Goal: Task Accomplishment & Management: Manage account settings

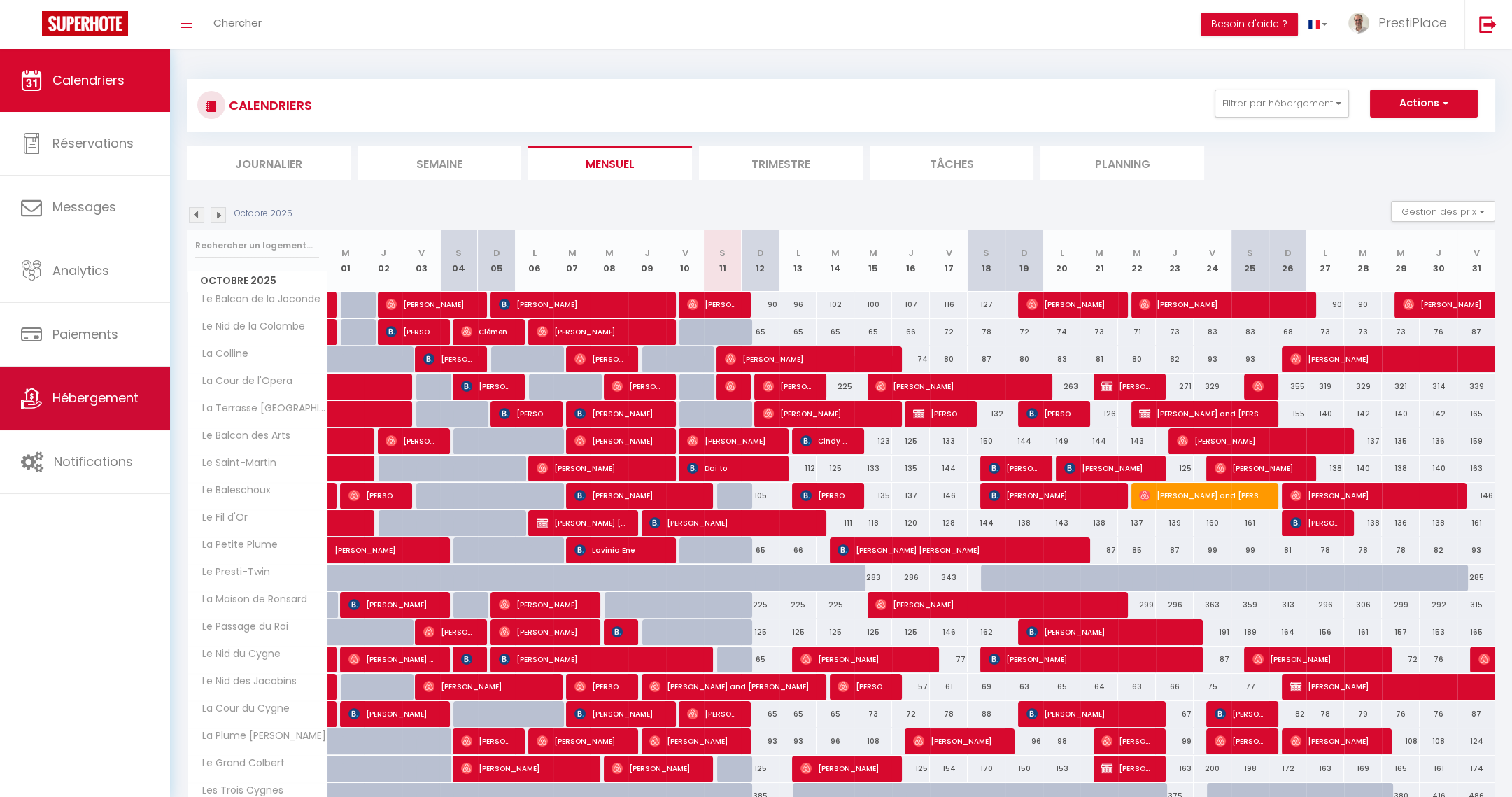
click at [86, 403] on span "Hébergement" at bounding box center [96, 397] width 86 height 18
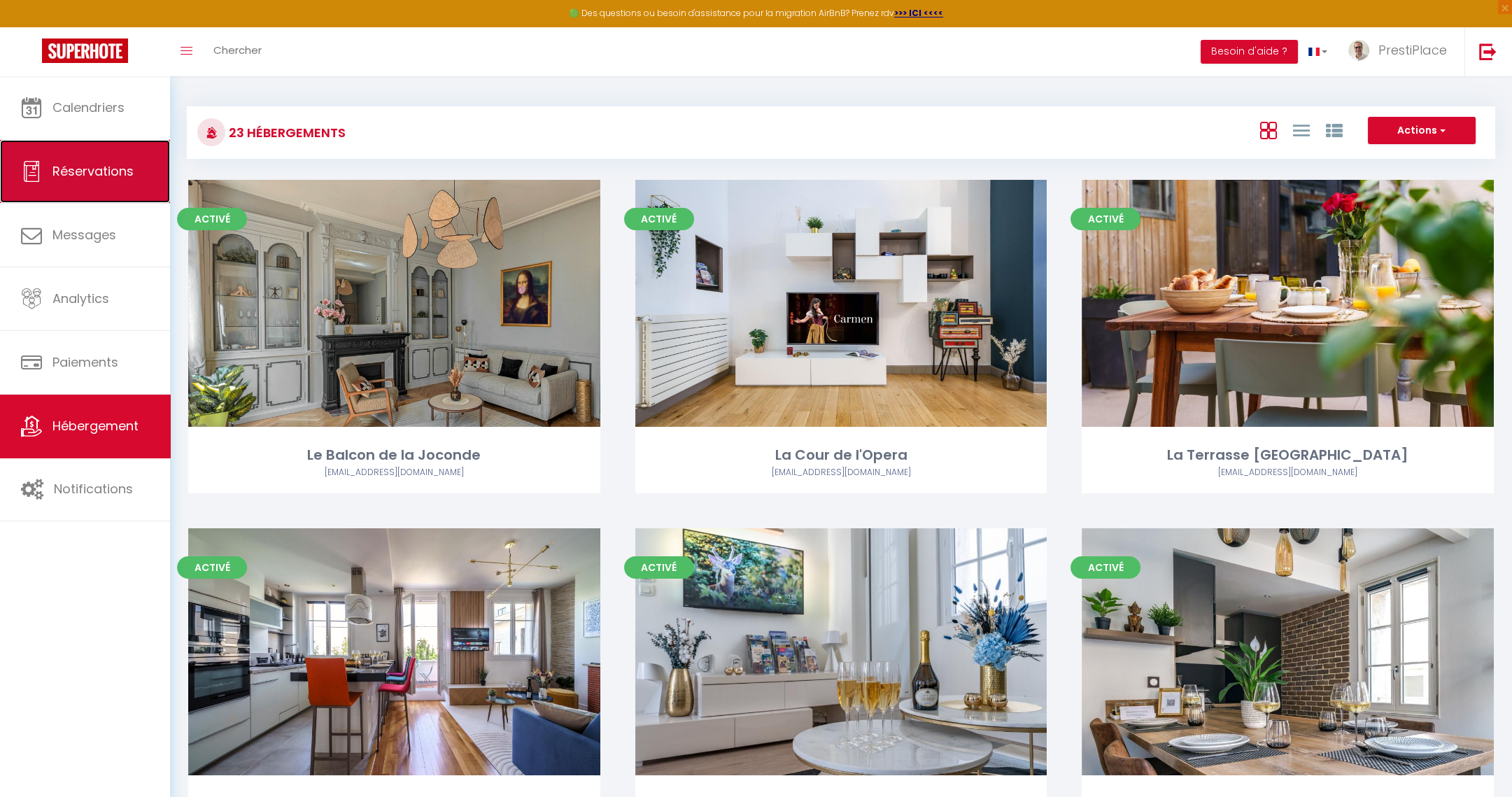
click at [81, 186] on link "Réservations" at bounding box center [85, 171] width 170 height 63
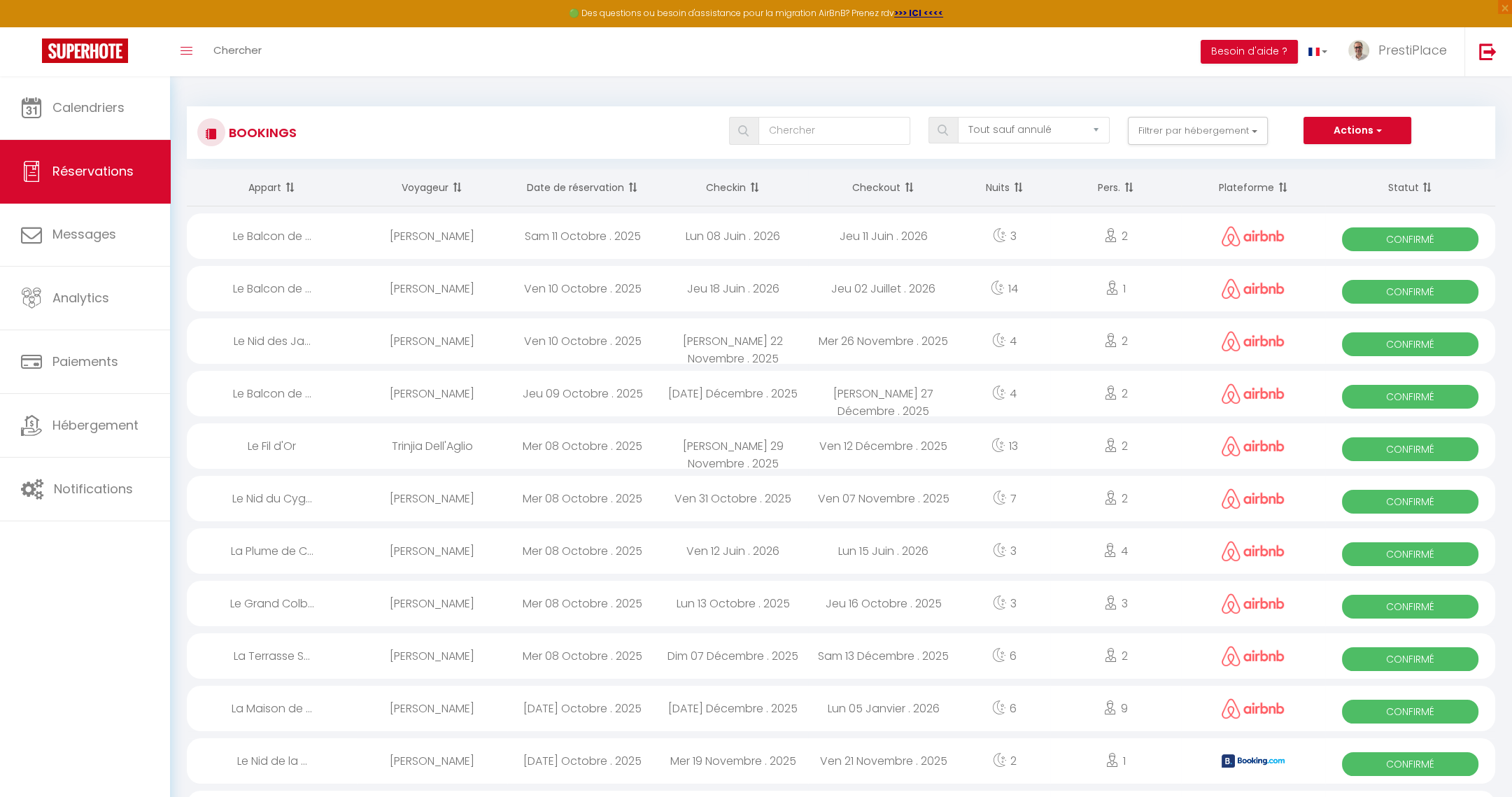
click at [454, 239] on div "[PERSON_NAME]" at bounding box center [432, 236] width 150 height 46
select select "OK"
select select "0"
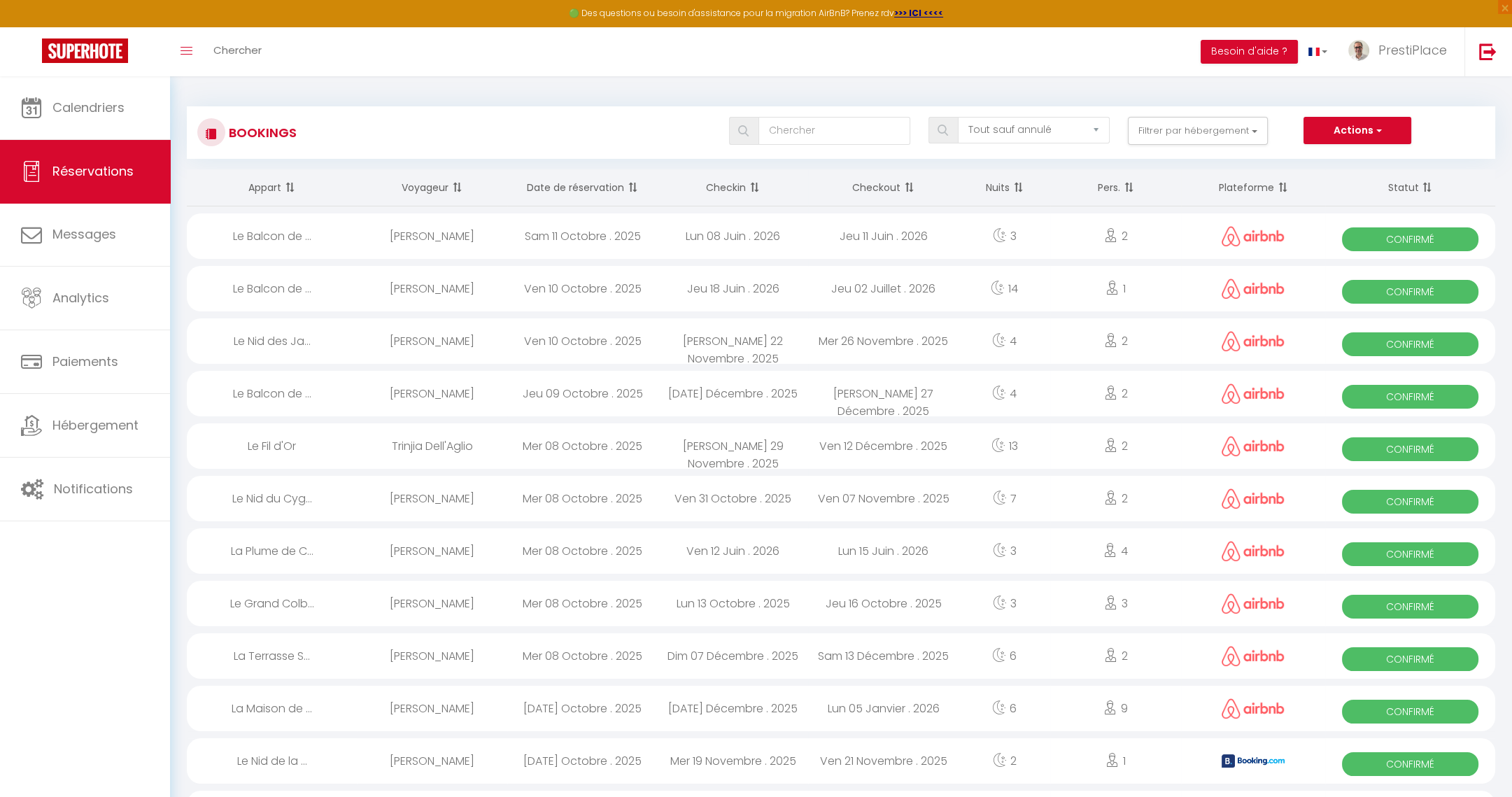
select select "1"
select select
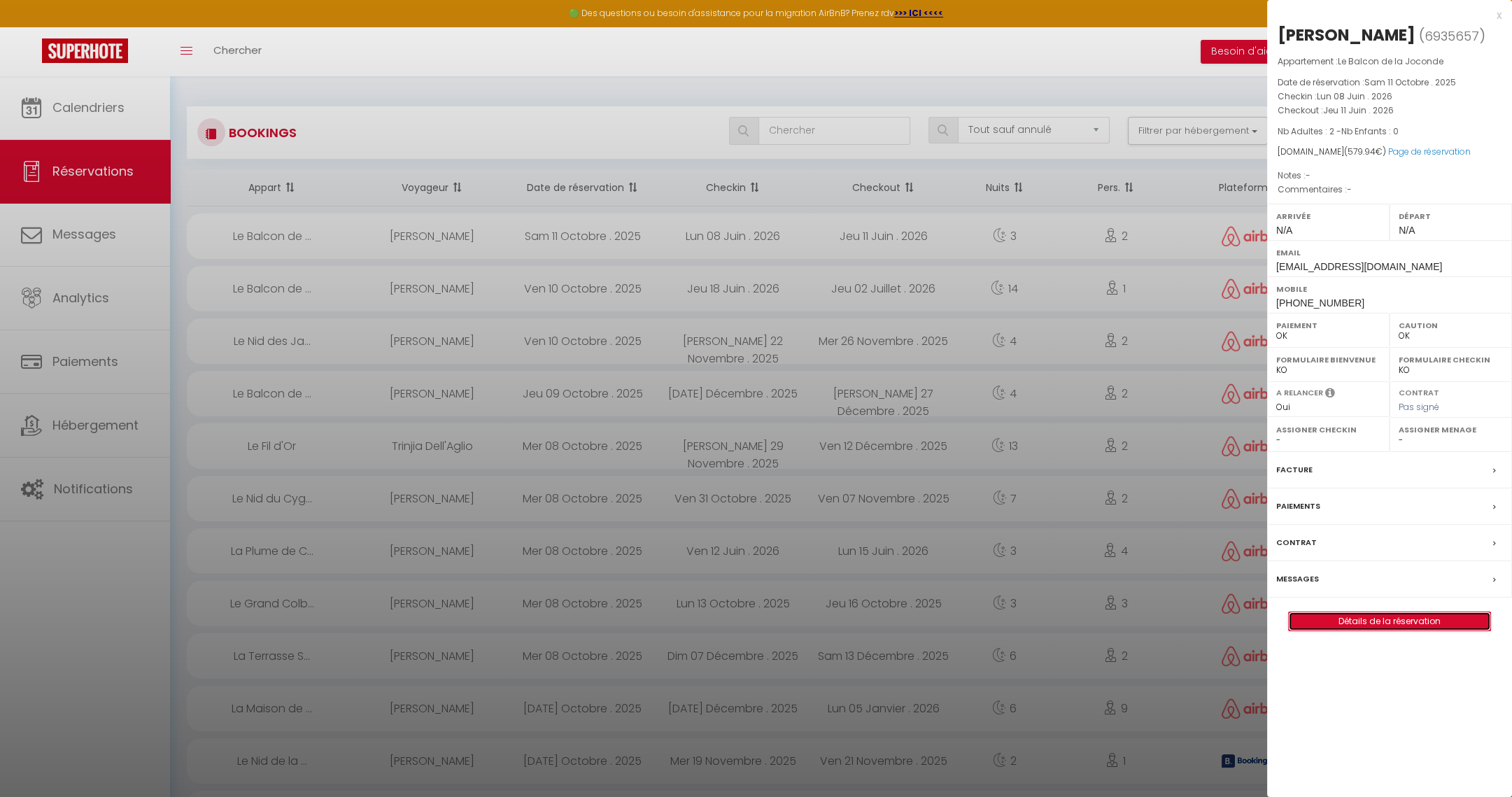
click at [1385, 618] on link "Détails de la réservation" at bounding box center [1389, 622] width 201 height 19
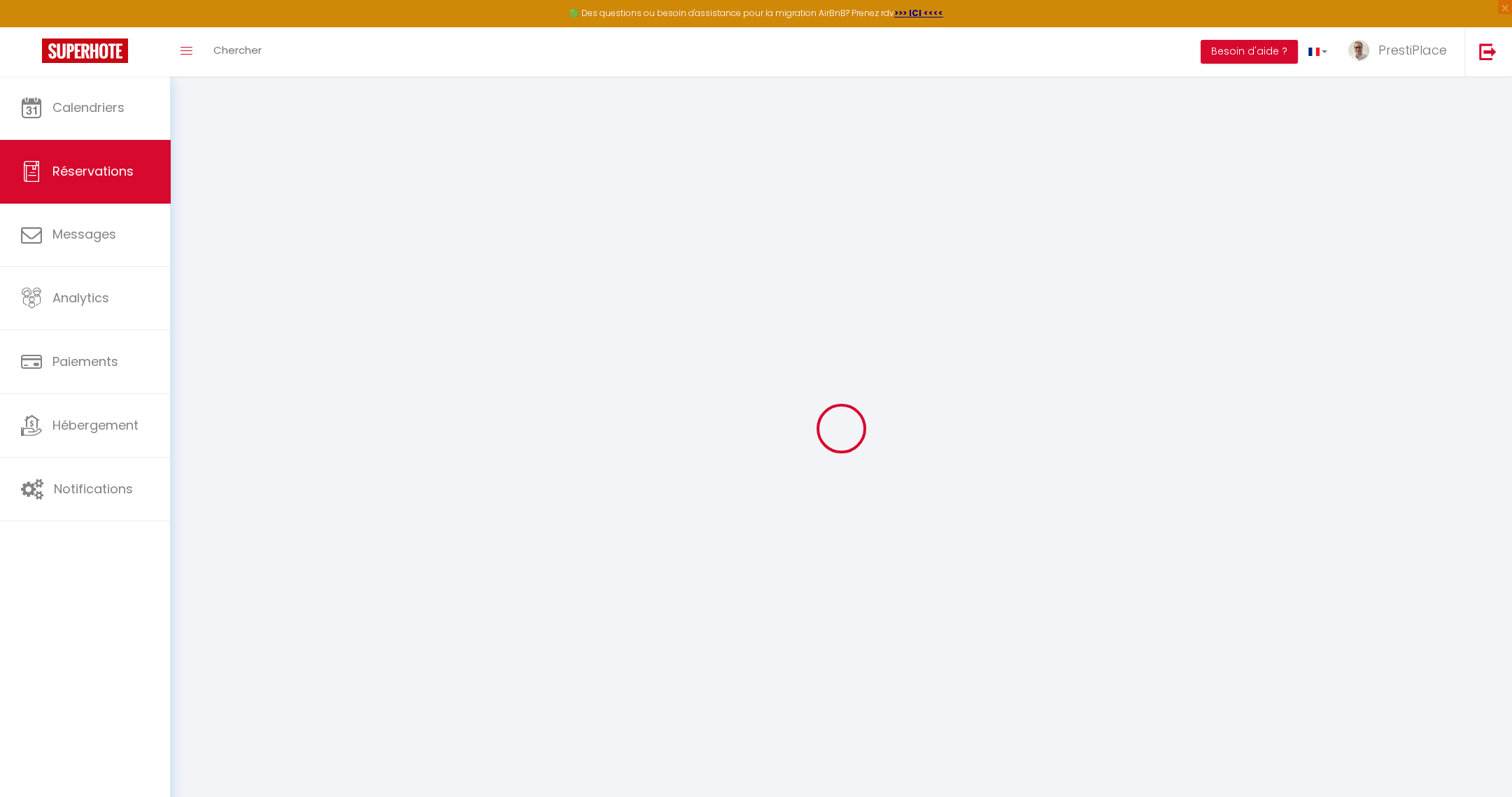
select select
checkbox input "false"
select select
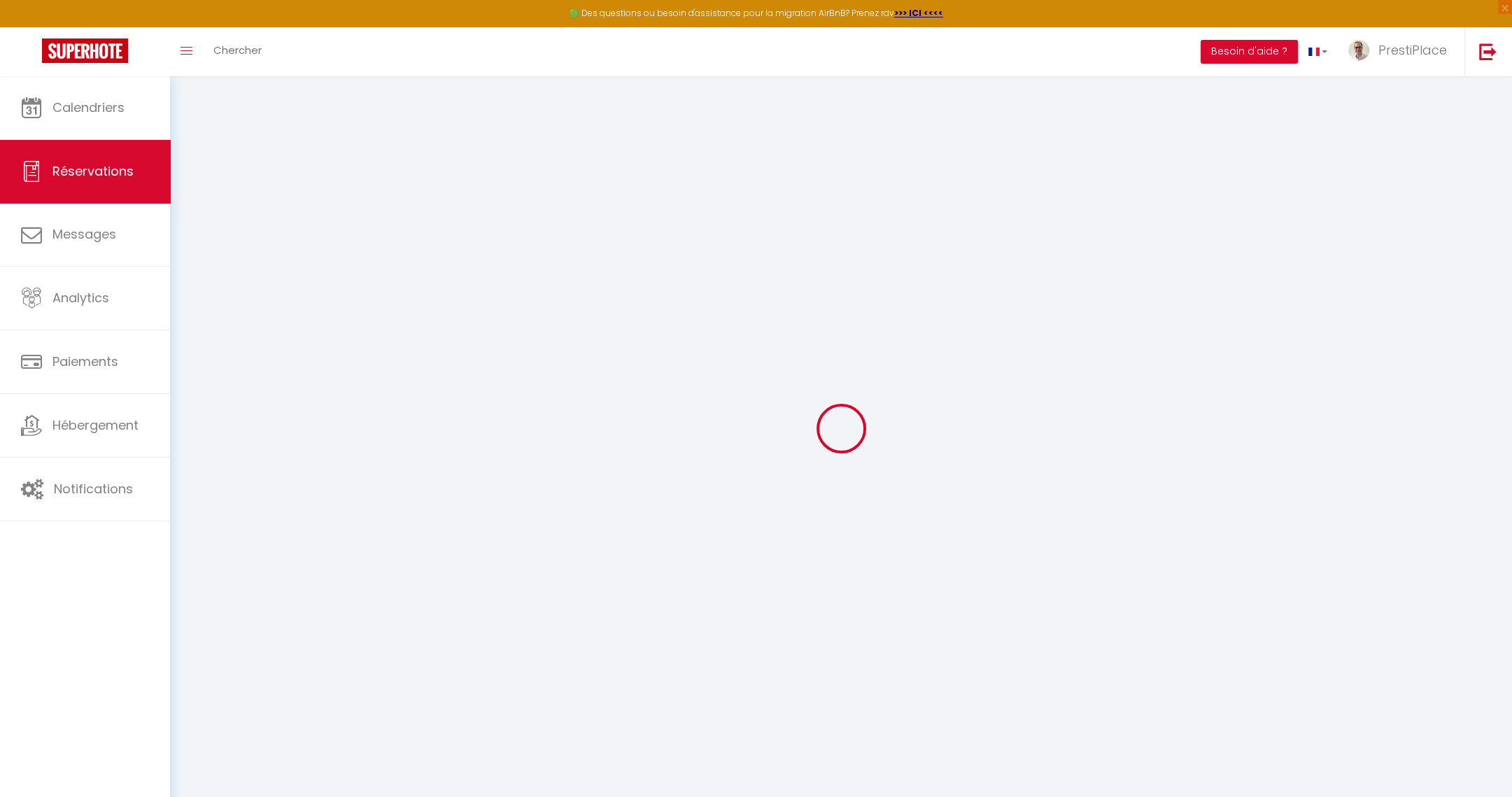
select select
checkbox input "false"
select select
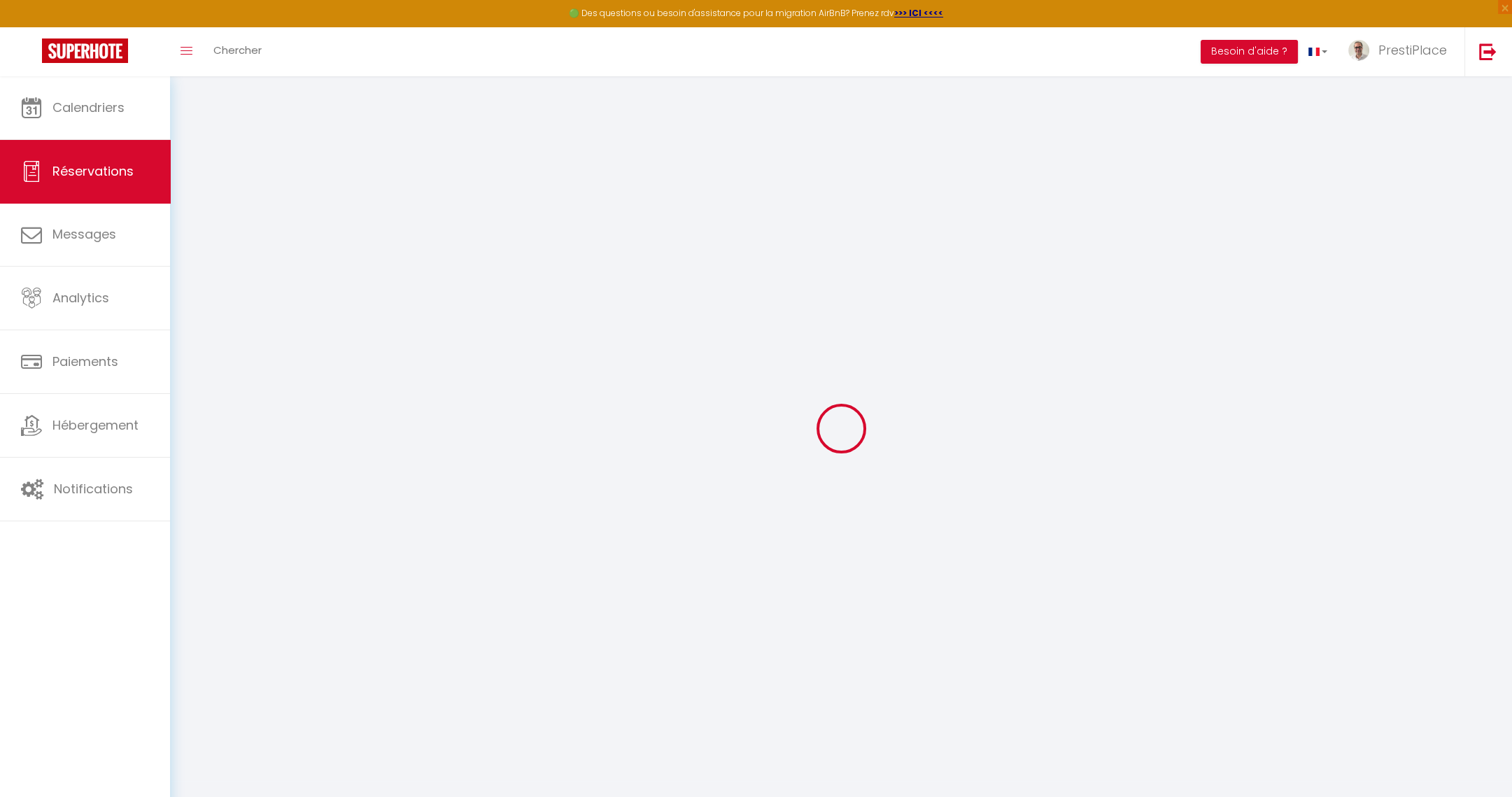
select select
checkbox input "false"
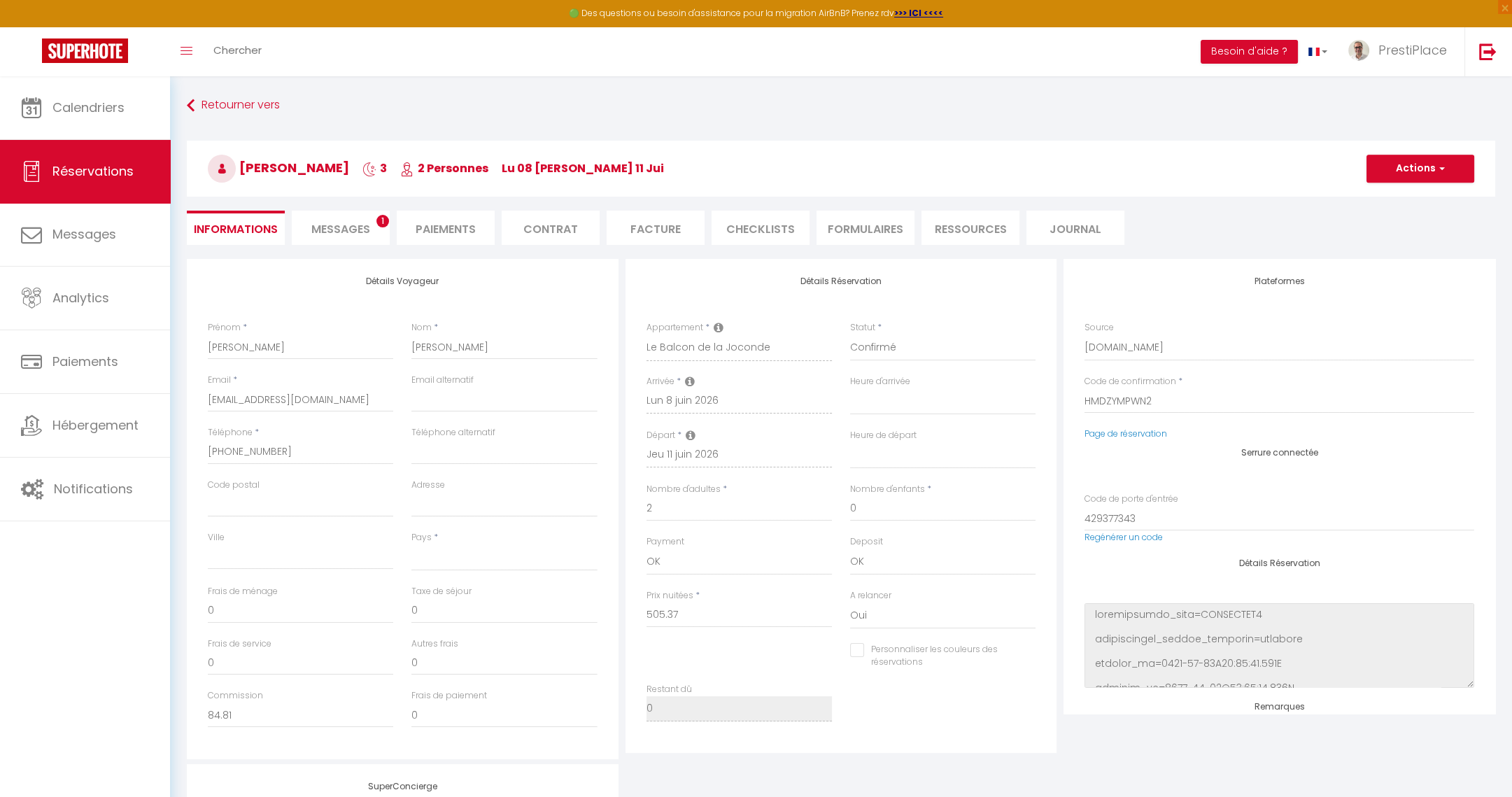
select select
type input "46"
type input "28.57"
select select
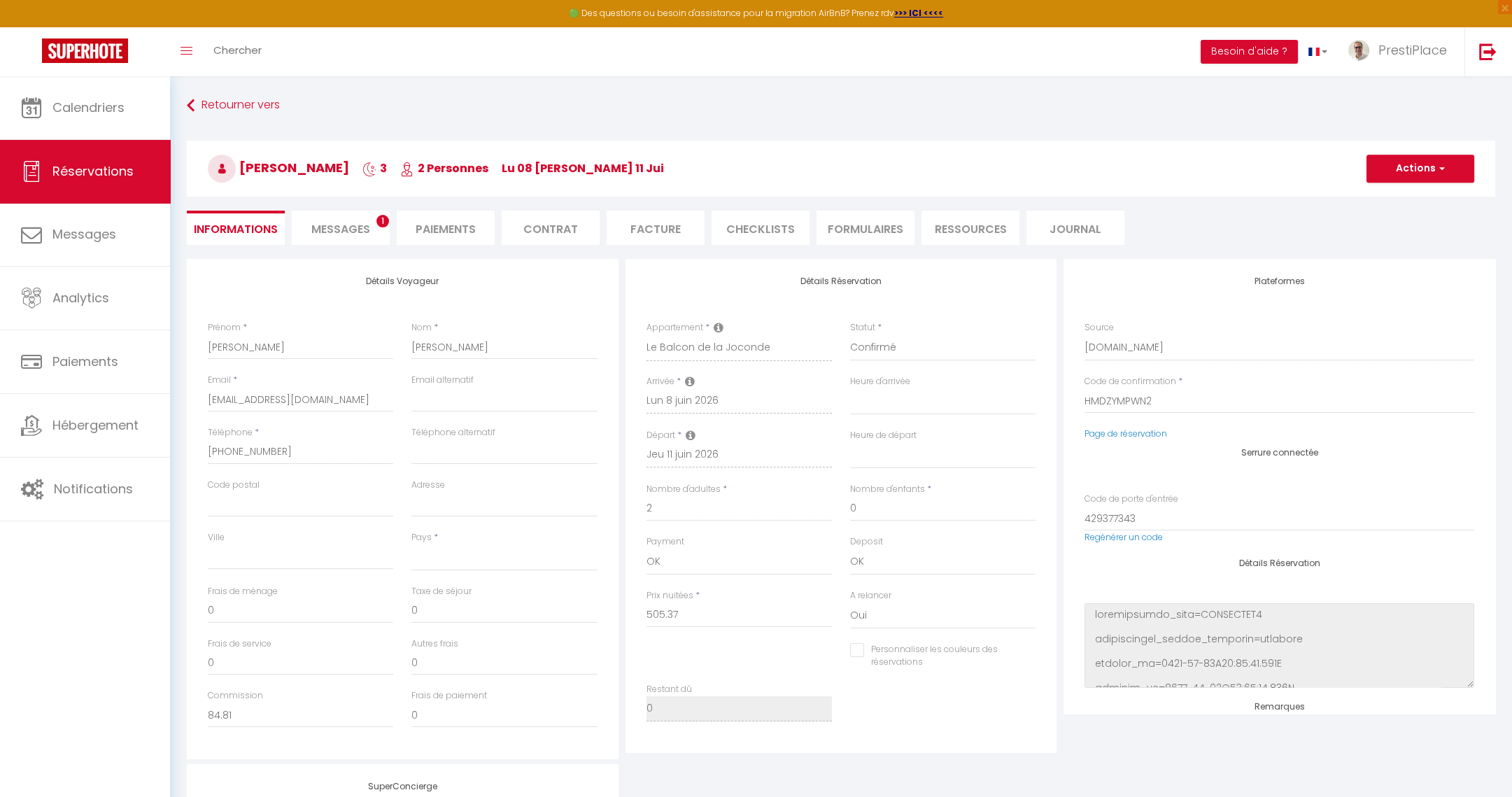
checkbox input "false"
select select
checkbox input "false"
select select
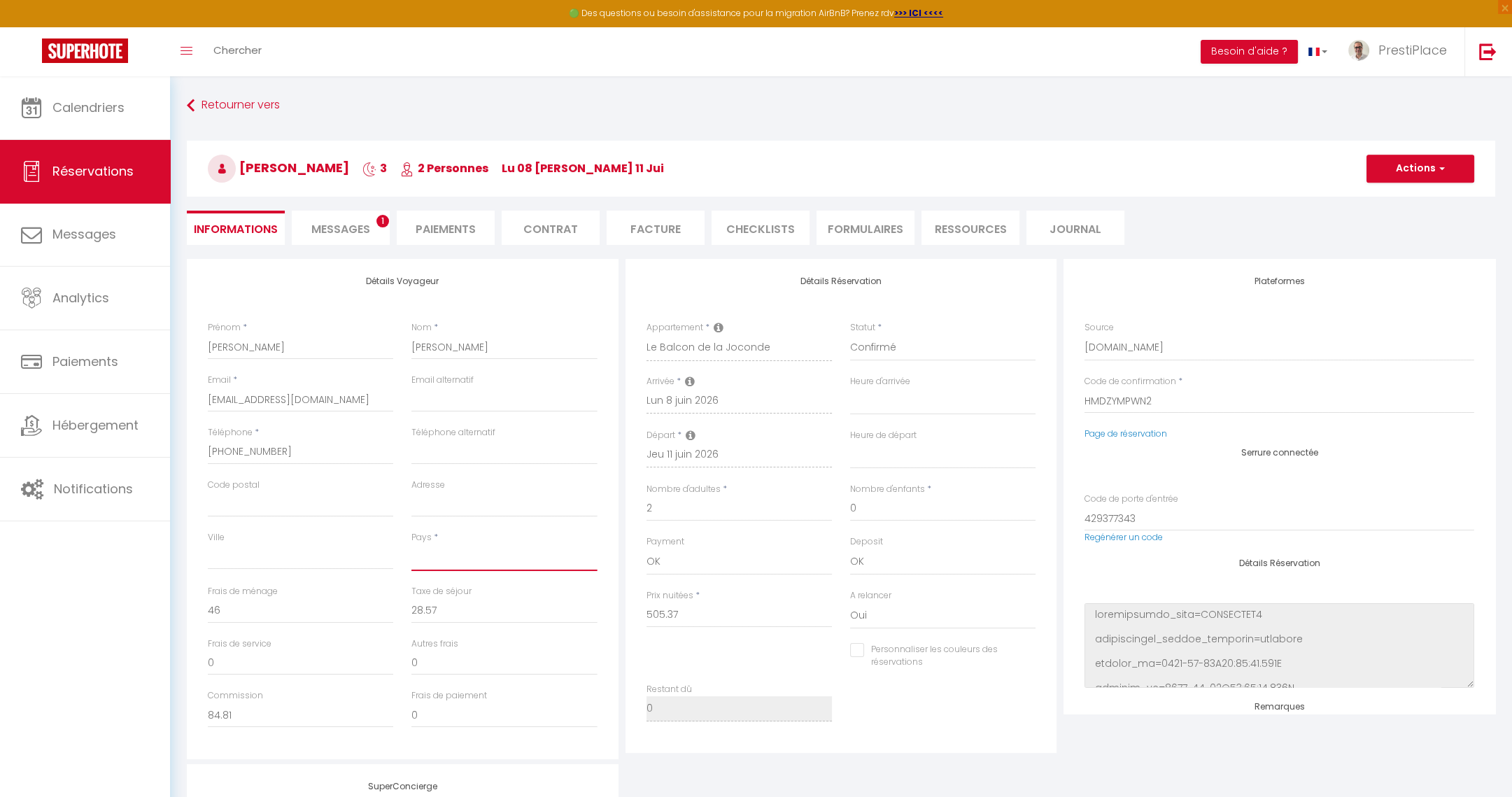
click at [473, 569] on select "[GEOGRAPHIC_DATA] [GEOGRAPHIC_DATA] [GEOGRAPHIC_DATA] [GEOGRAPHIC_DATA] [GEOGRA…" at bounding box center [504, 558] width 185 height 26
select select "AE"
click at [474, 562] on select "[GEOGRAPHIC_DATA] [GEOGRAPHIC_DATA] [GEOGRAPHIC_DATA] [GEOGRAPHIC_DATA] [GEOGRA…" at bounding box center [504, 558] width 185 height 26
select select
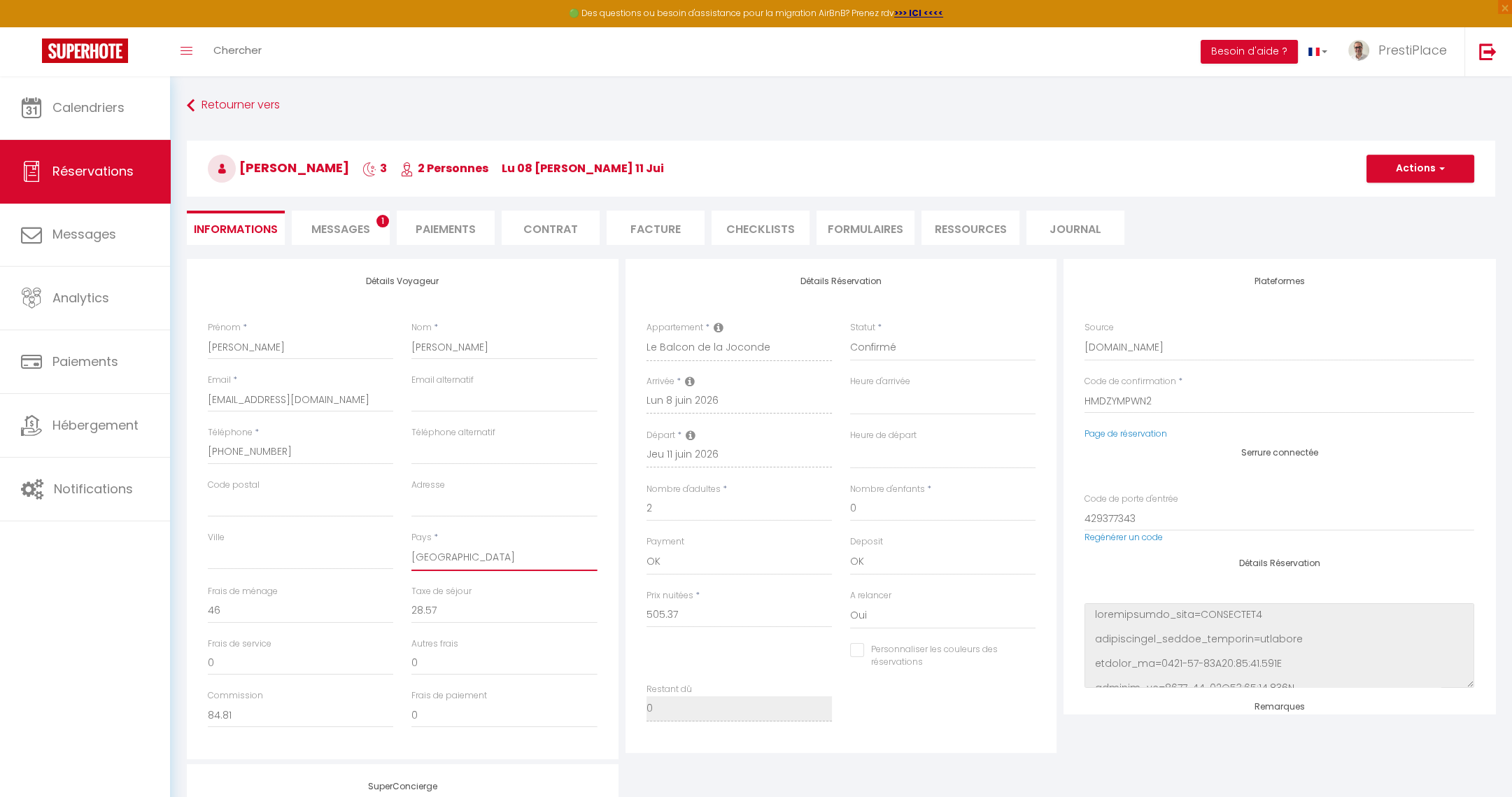
checkbox input "false"
click at [474, 562] on select "[GEOGRAPHIC_DATA] [GEOGRAPHIC_DATA] [GEOGRAPHIC_DATA] [GEOGRAPHIC_DATA] [GEOGRA…" at bounding box center [504, 558] width 185 height 26
select select "US"
click at [474, 562] on select "[GEOGRAPHIC_DATA] [GEOGRAPHIC_DATA] [GEOGRAPHIC_DATA] [GEOGRAPHIC_DATA] [GEOGRA…" at bounding box center [504, 558] width 185 height 26
select select
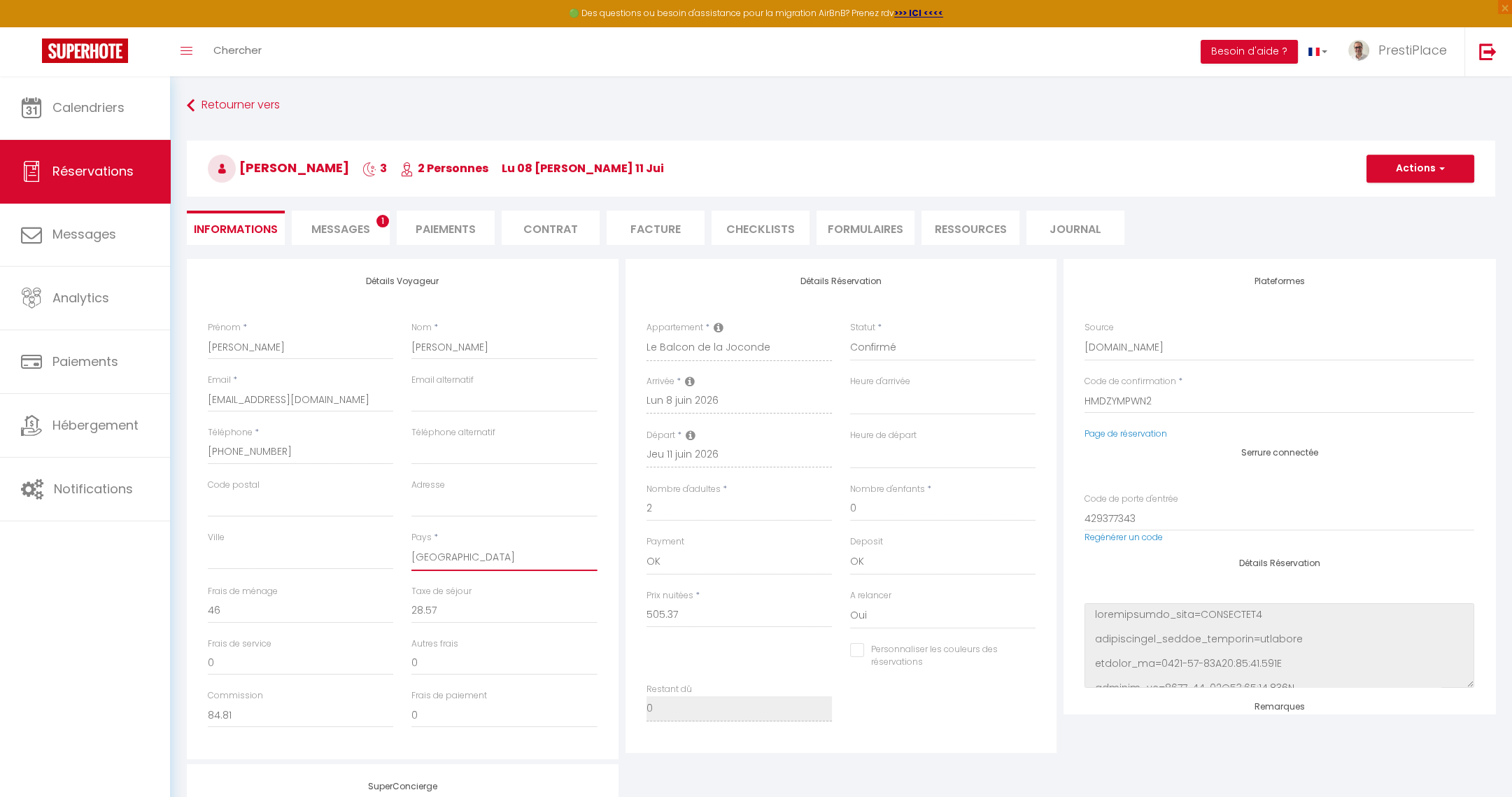
select select
checkbox input "false"
click at [1433, 168] on button "Actions" at bounding box center [1420, 168] width 108 height 28
click at [1410, 193] on link "Enregistrer" at bounding box center [1406, 200] width 110 height 19
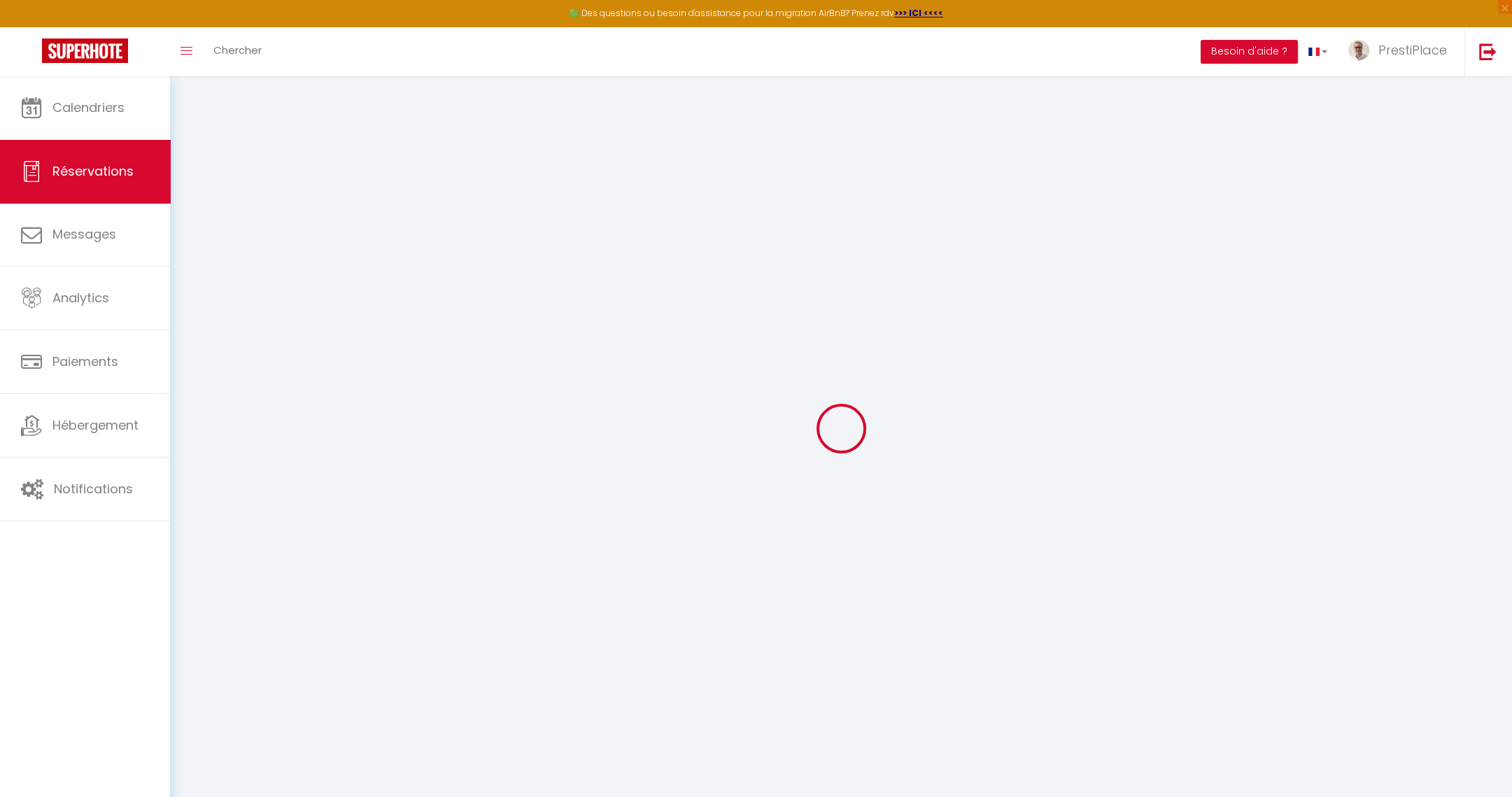
select select "not_cancelled"
select select
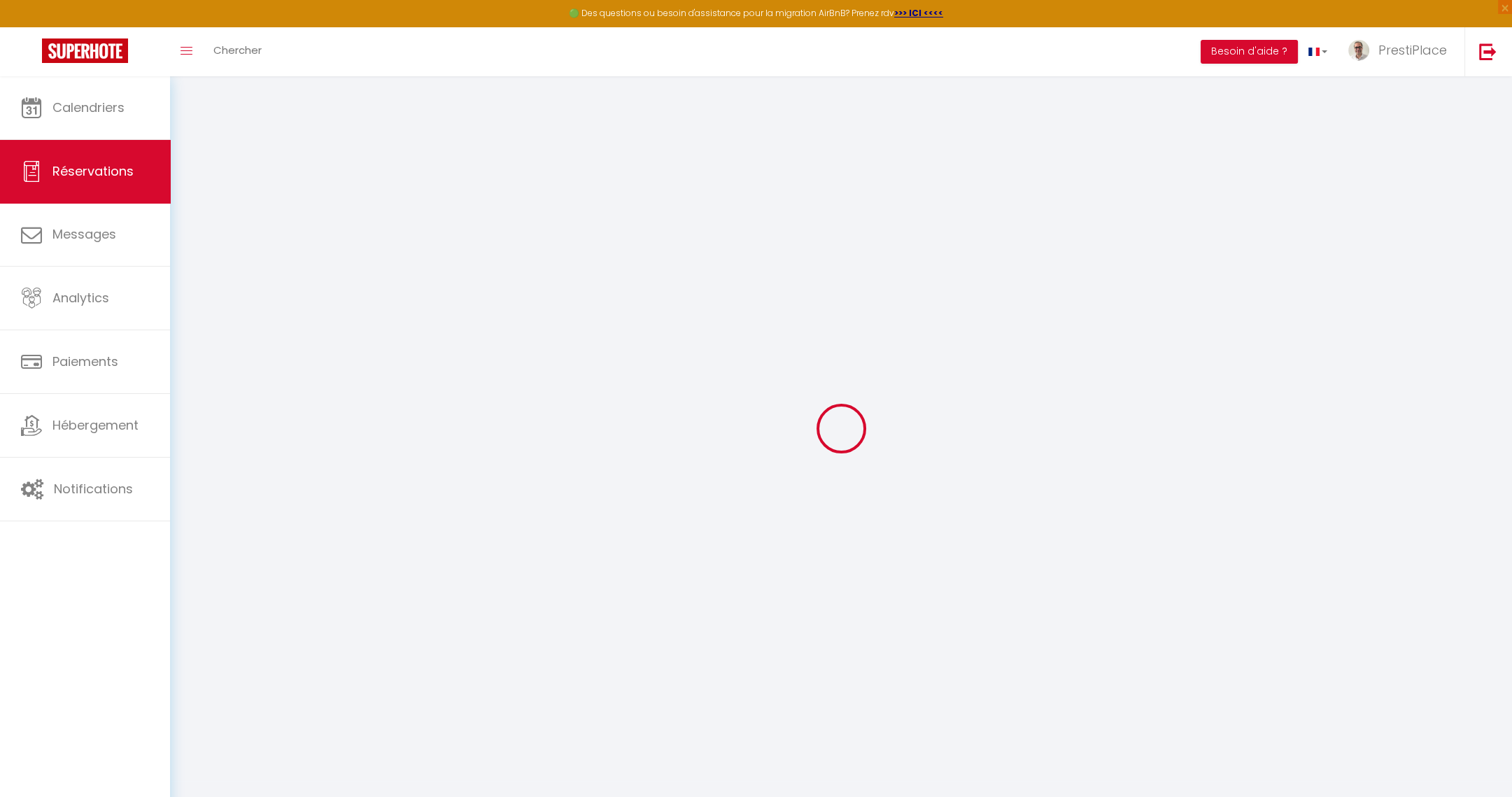
select select
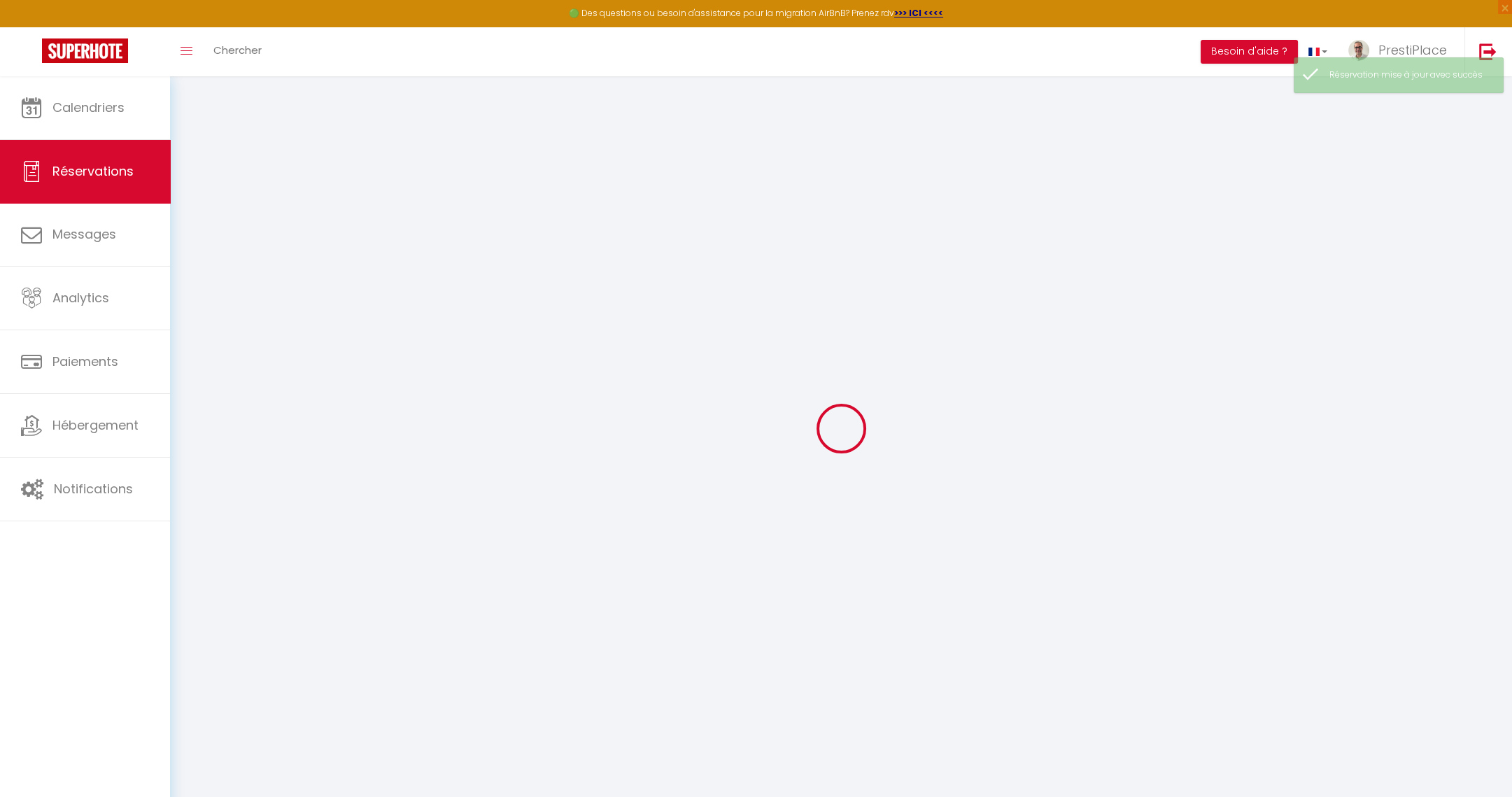
select select
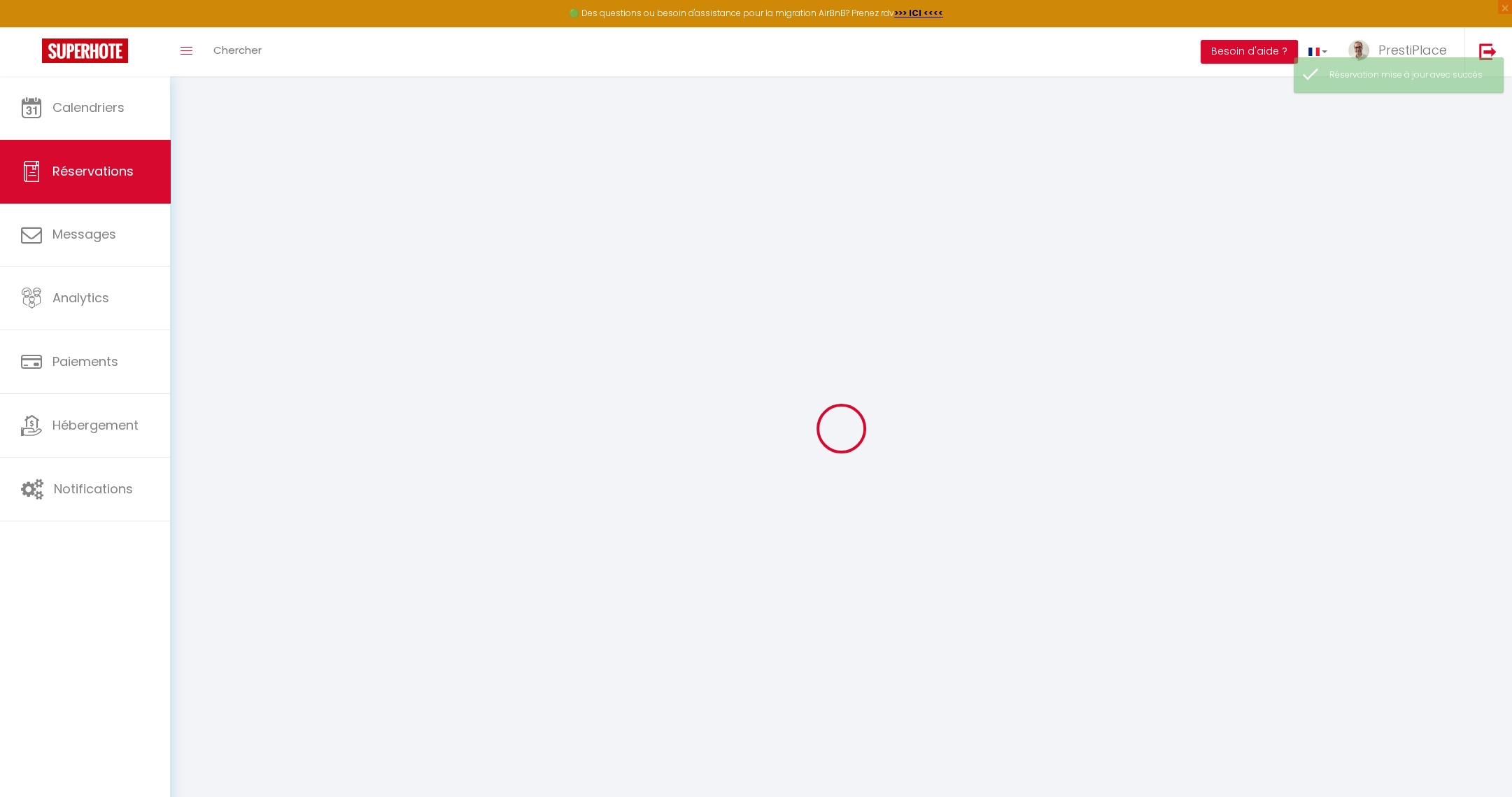
select select
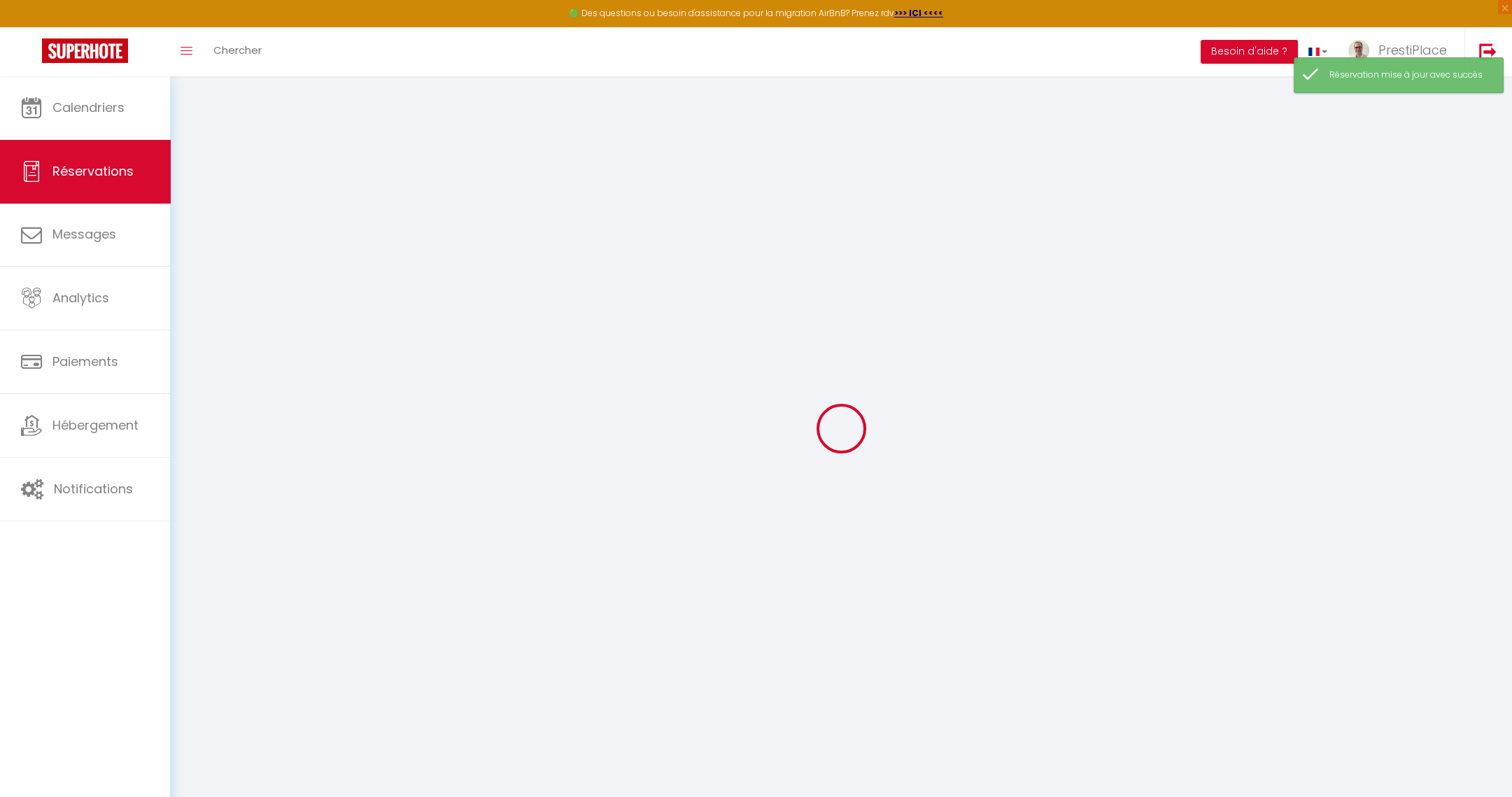
select select
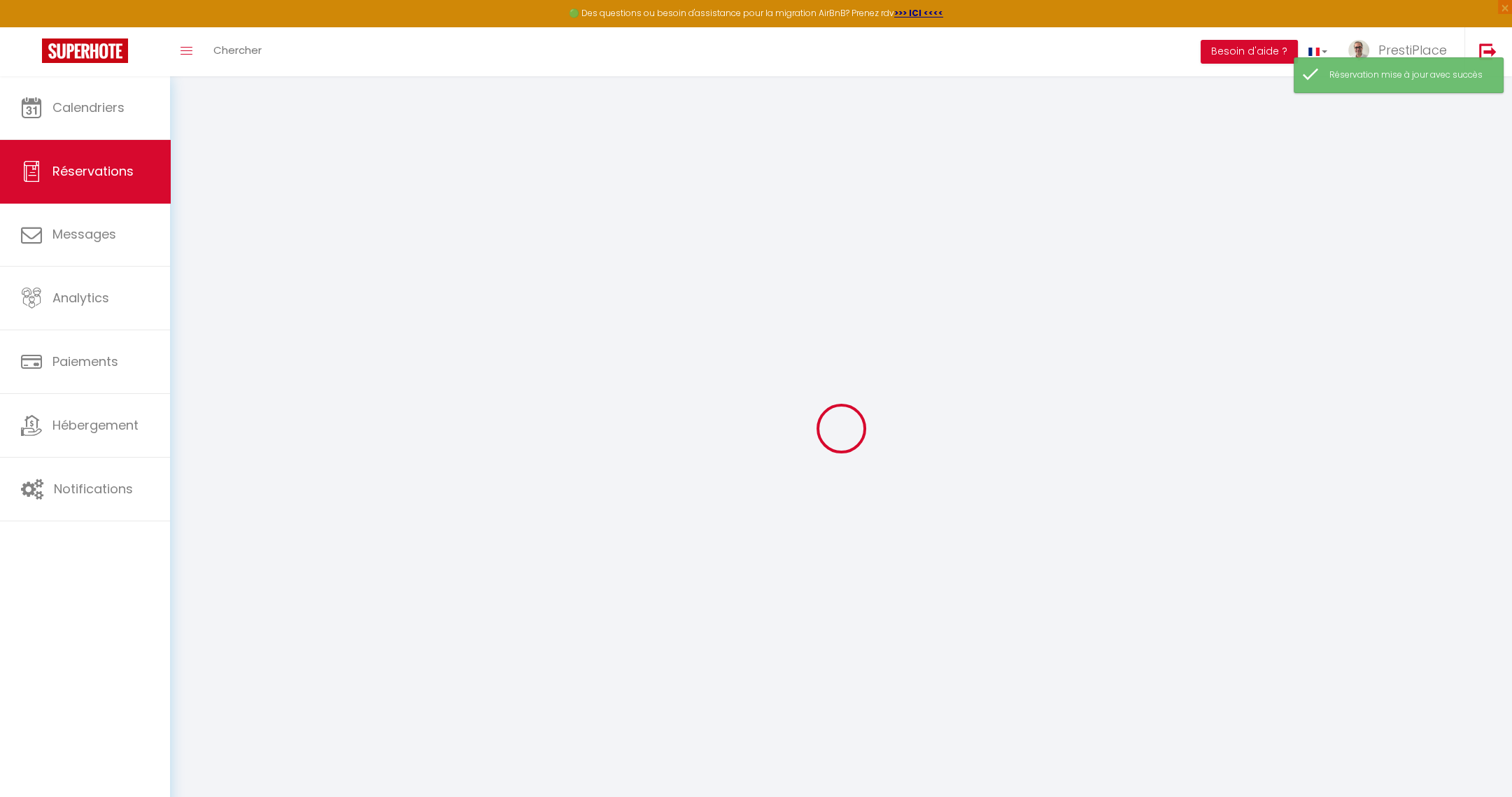
select select
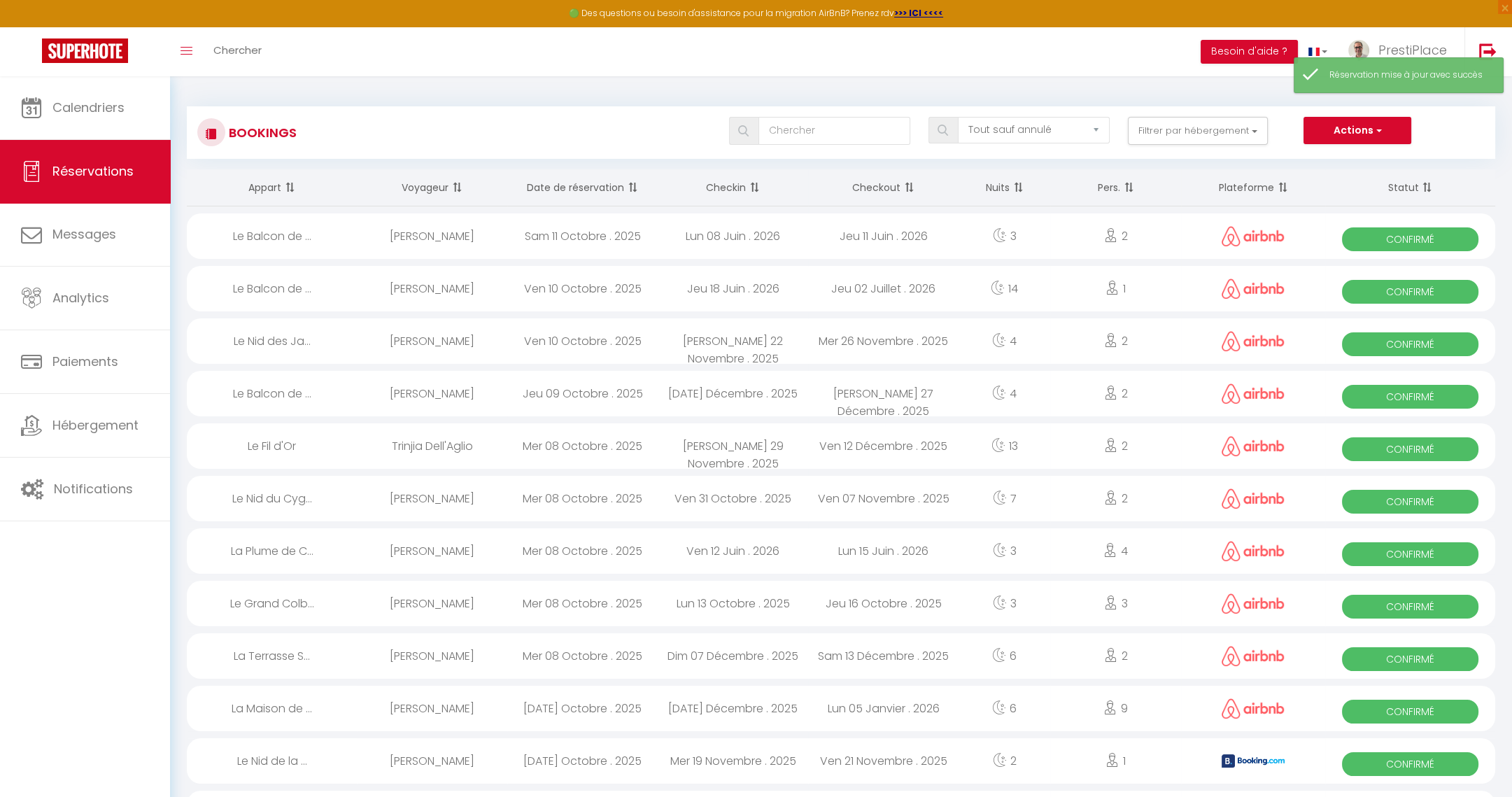
click at [484, 230] on div "[PERSON_NAME]" at bounding box center [432, 236] width 150 height 46
select select "OK"
select select "0"
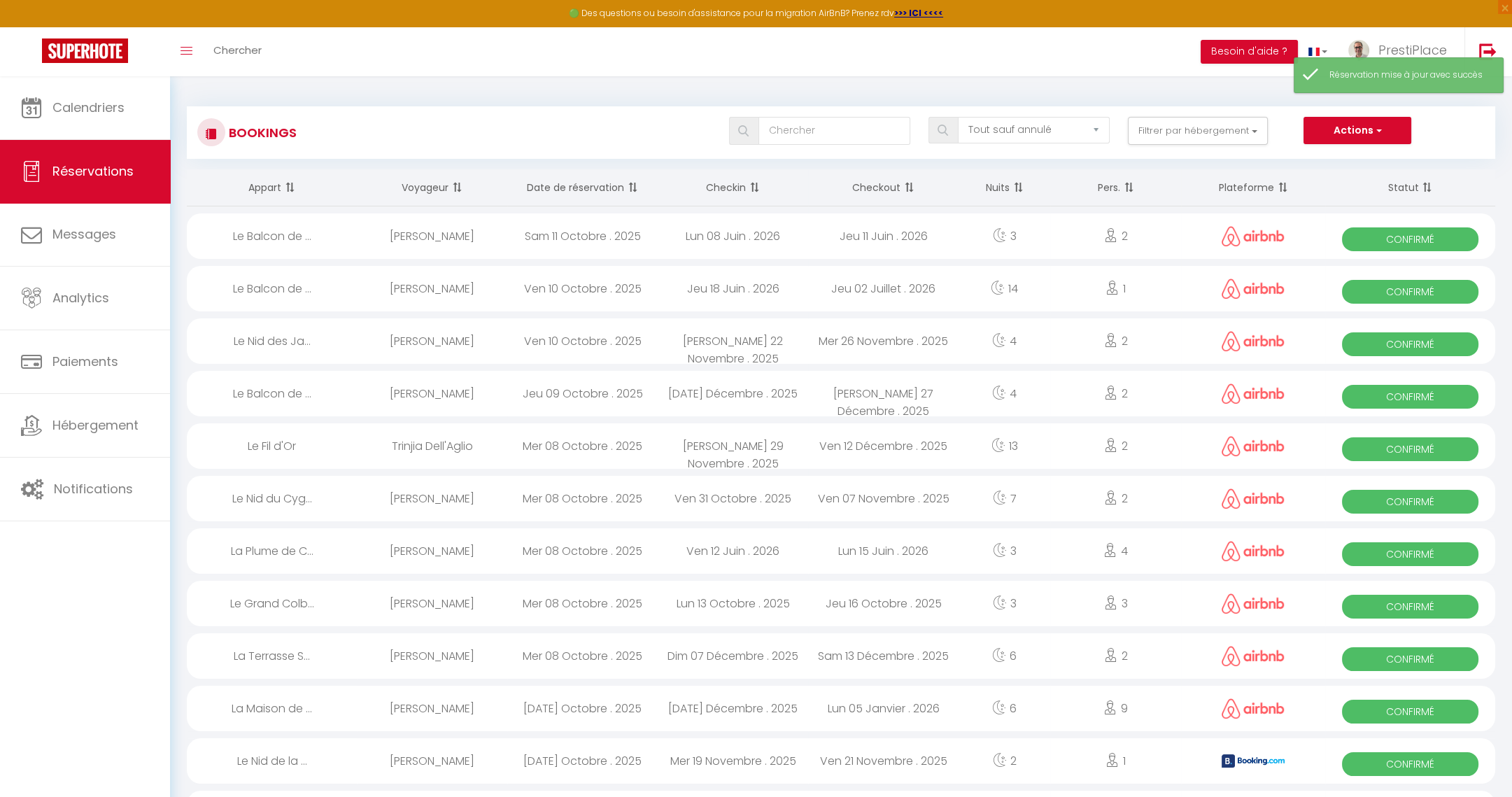
select select "1"
select select
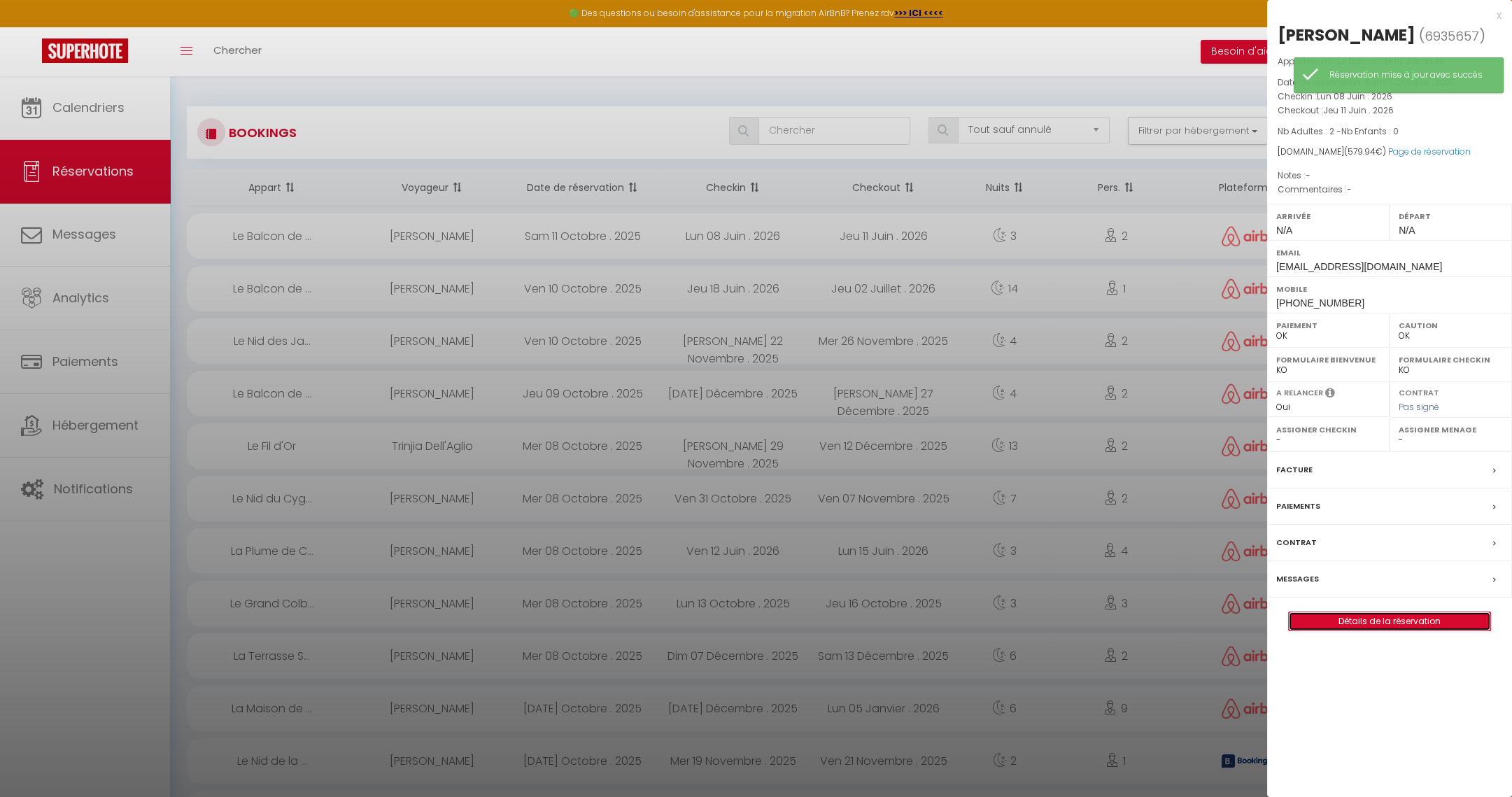
click at [1398, 617] on link "Détails de la réservation" at bounding box center [1389, 622] width 201 height 19
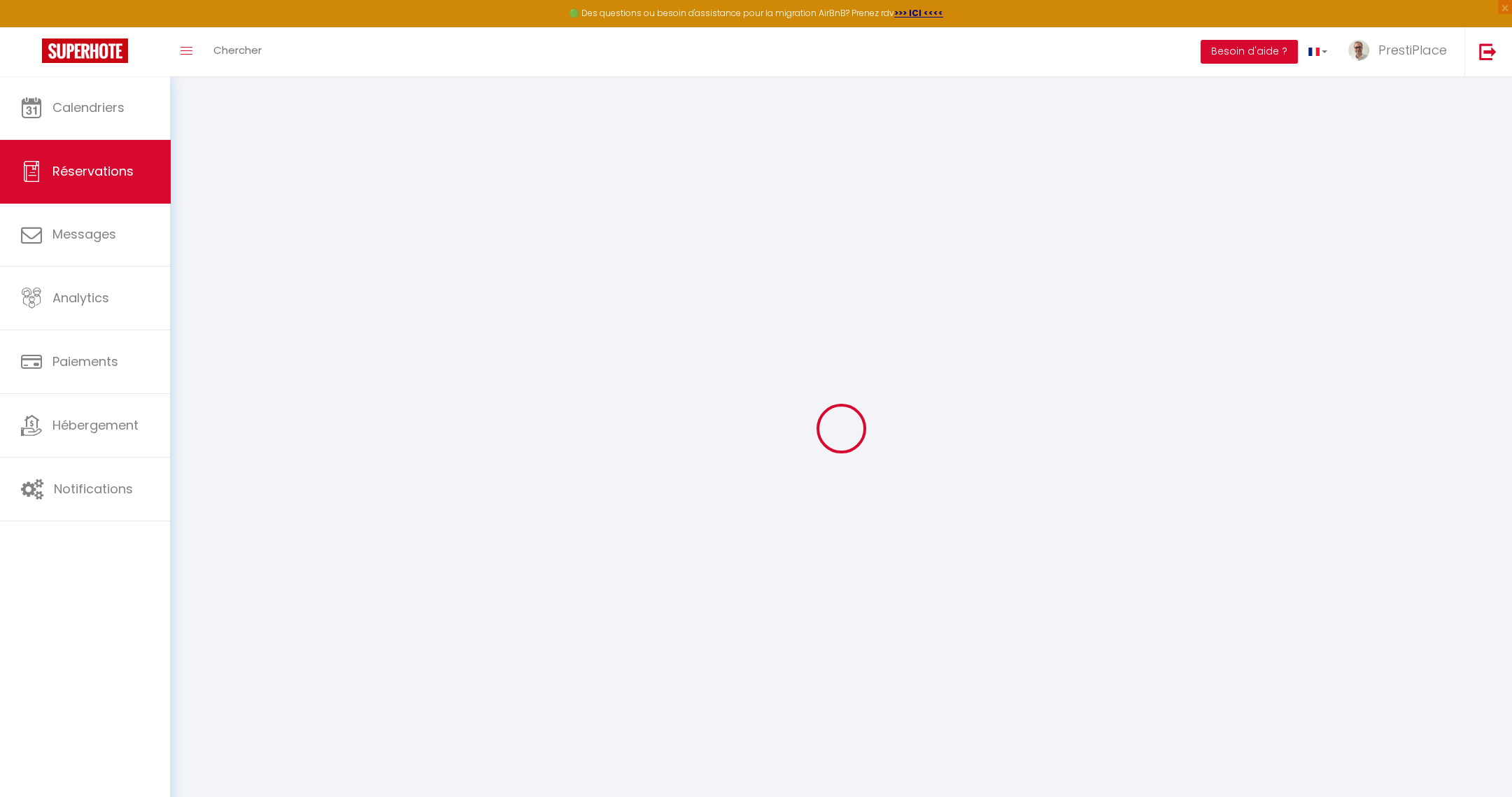
type input "[PERSON_NAME]"
type input "[EMAIL_ADDRESS][DOMAIN_NAME]"
type input "[PHONE_NUMBER]"
select select "US"
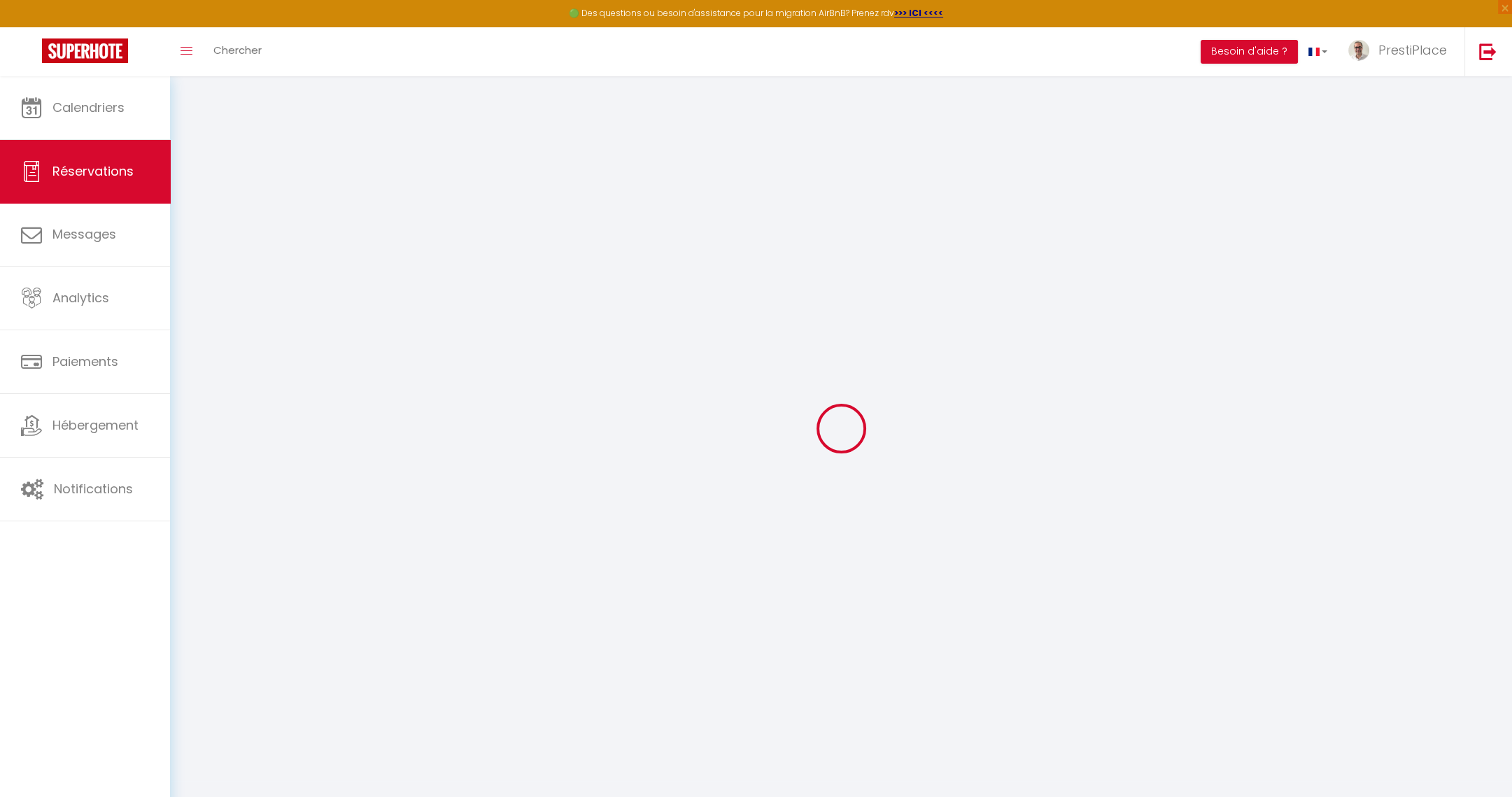
type input "84.81"
select select "74842"
select select "1"
select select
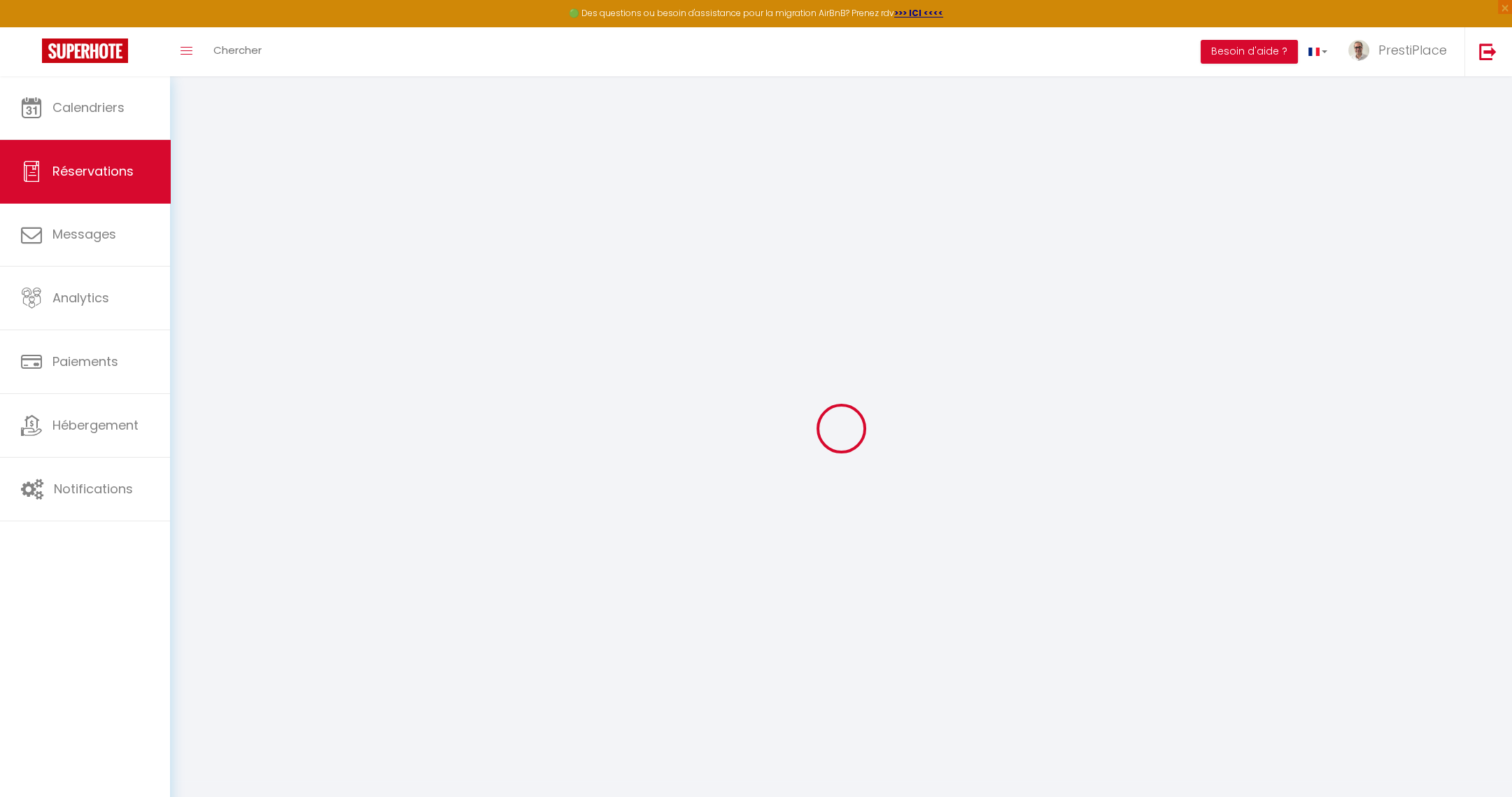
type input "2"
select select "12"
select select
type input "505.37"
checkbox input "false"
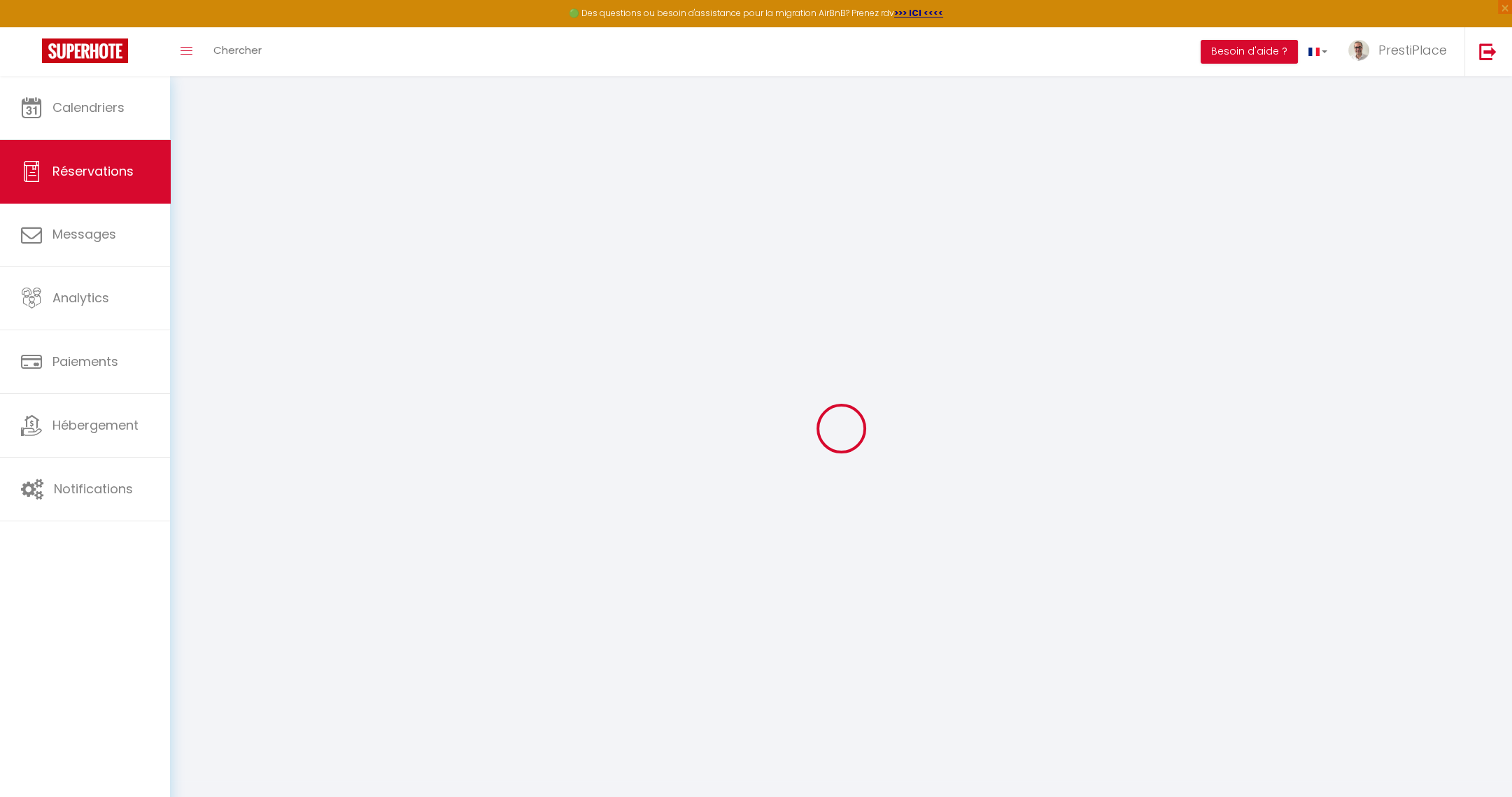
type input "0"
select select "1"
type input "0"
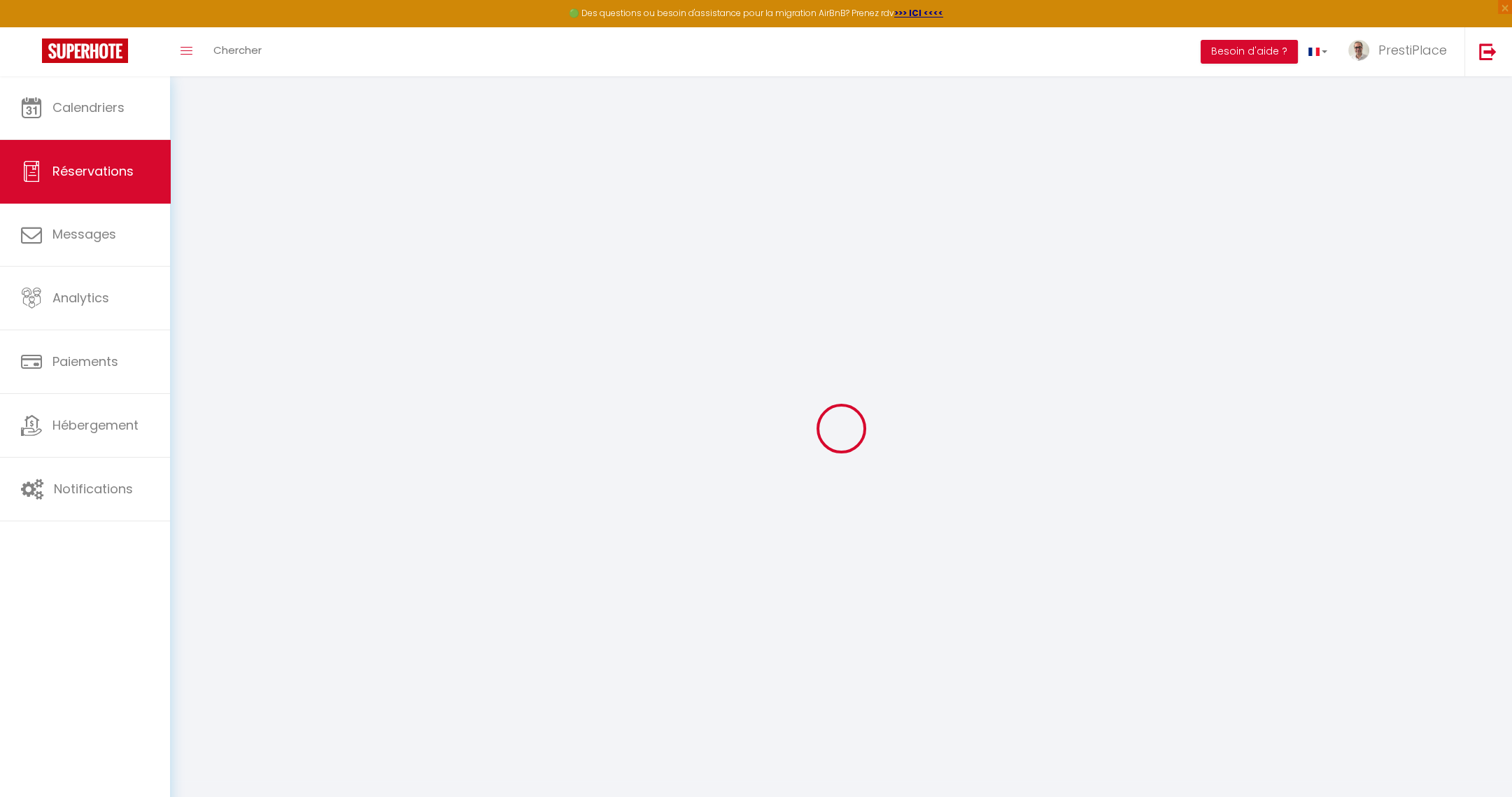
select select
select select "15"
checkbox input "false"
select select
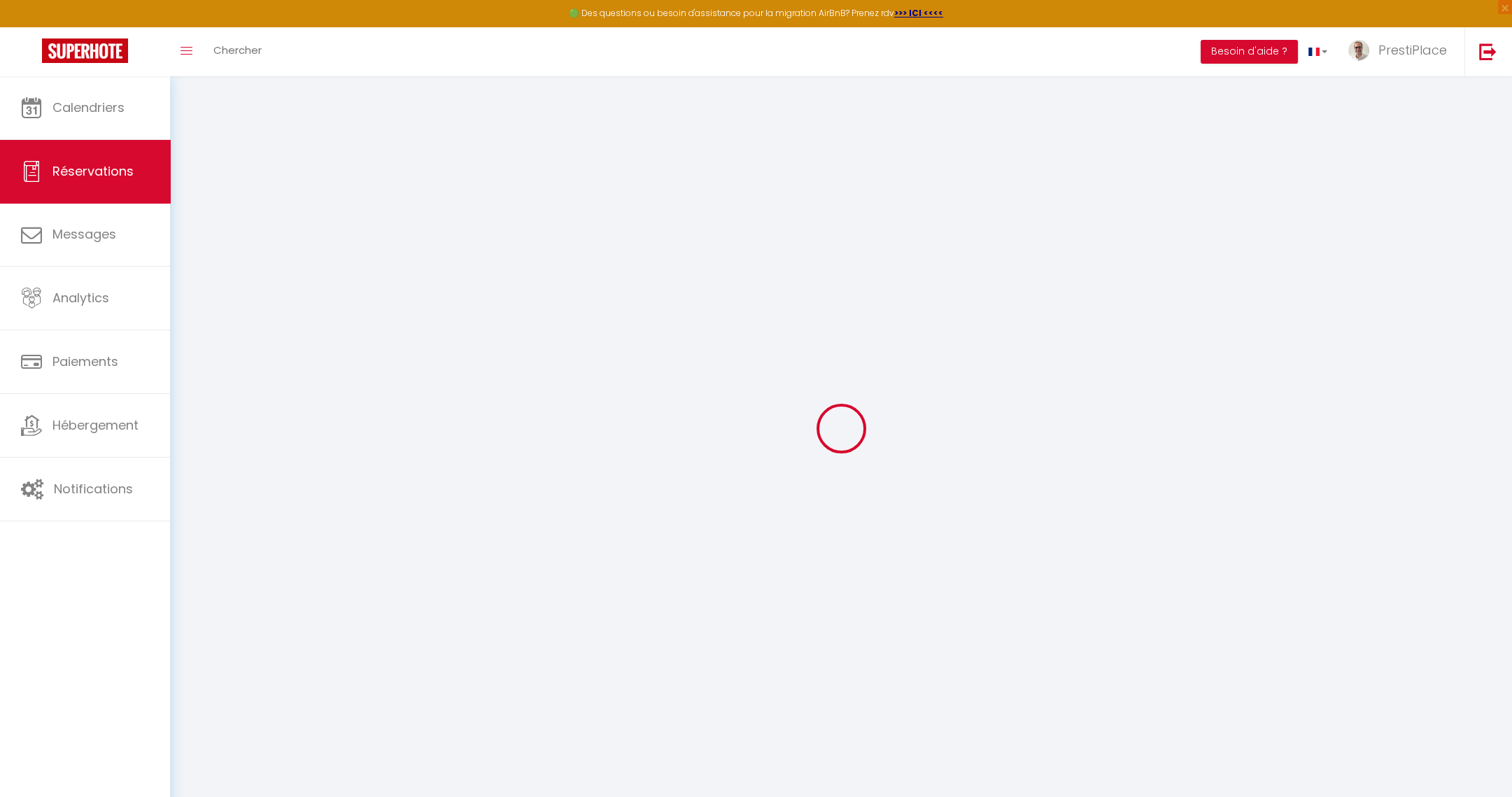
select select
checkbox input "false"
select select
checkbox input "false"
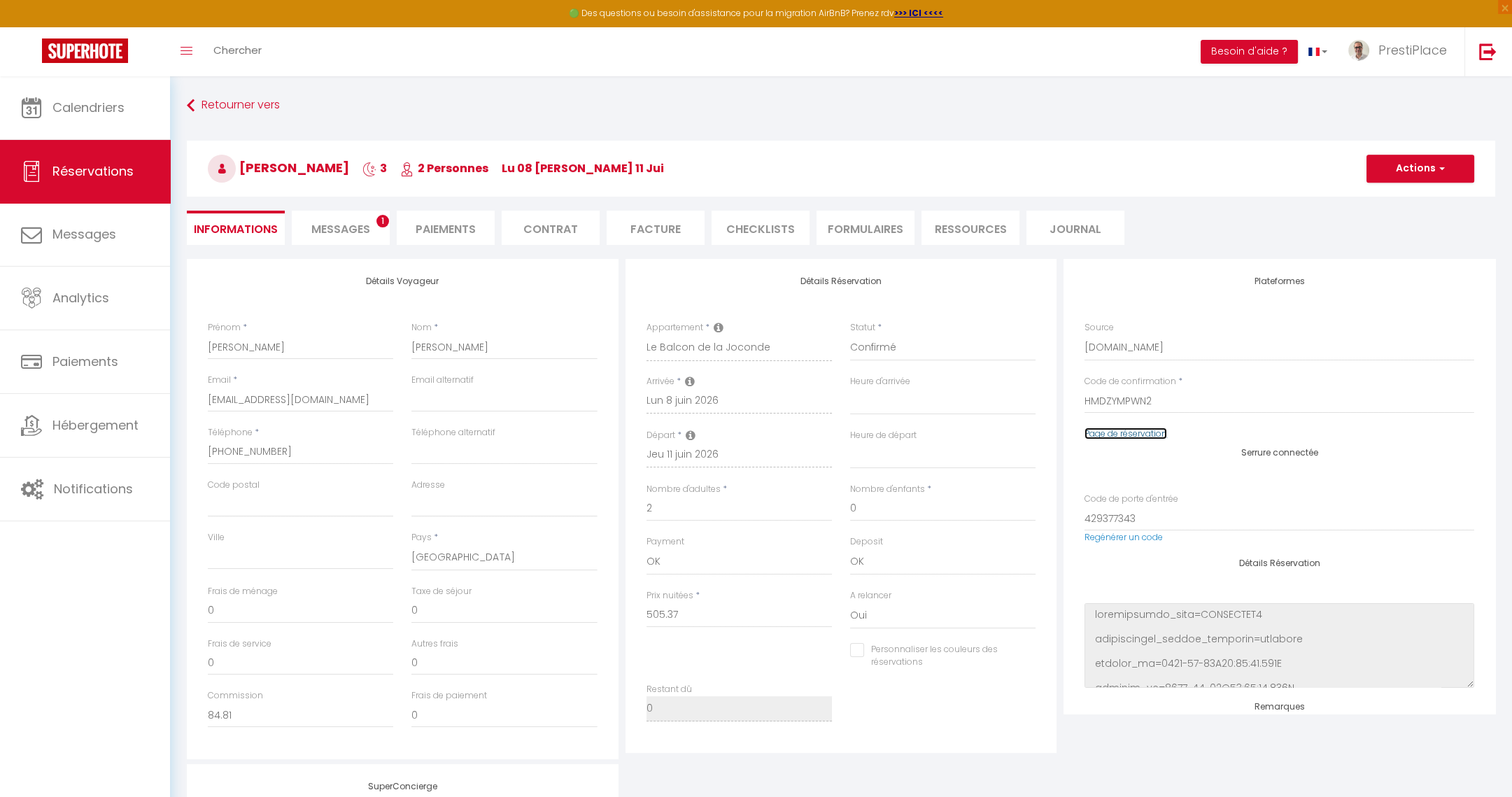
click at [1154, 439] on link "Page de réservation" at bounding box center [1126, 433] width 83 height 12
type input "46"
type input "28.57"
select select
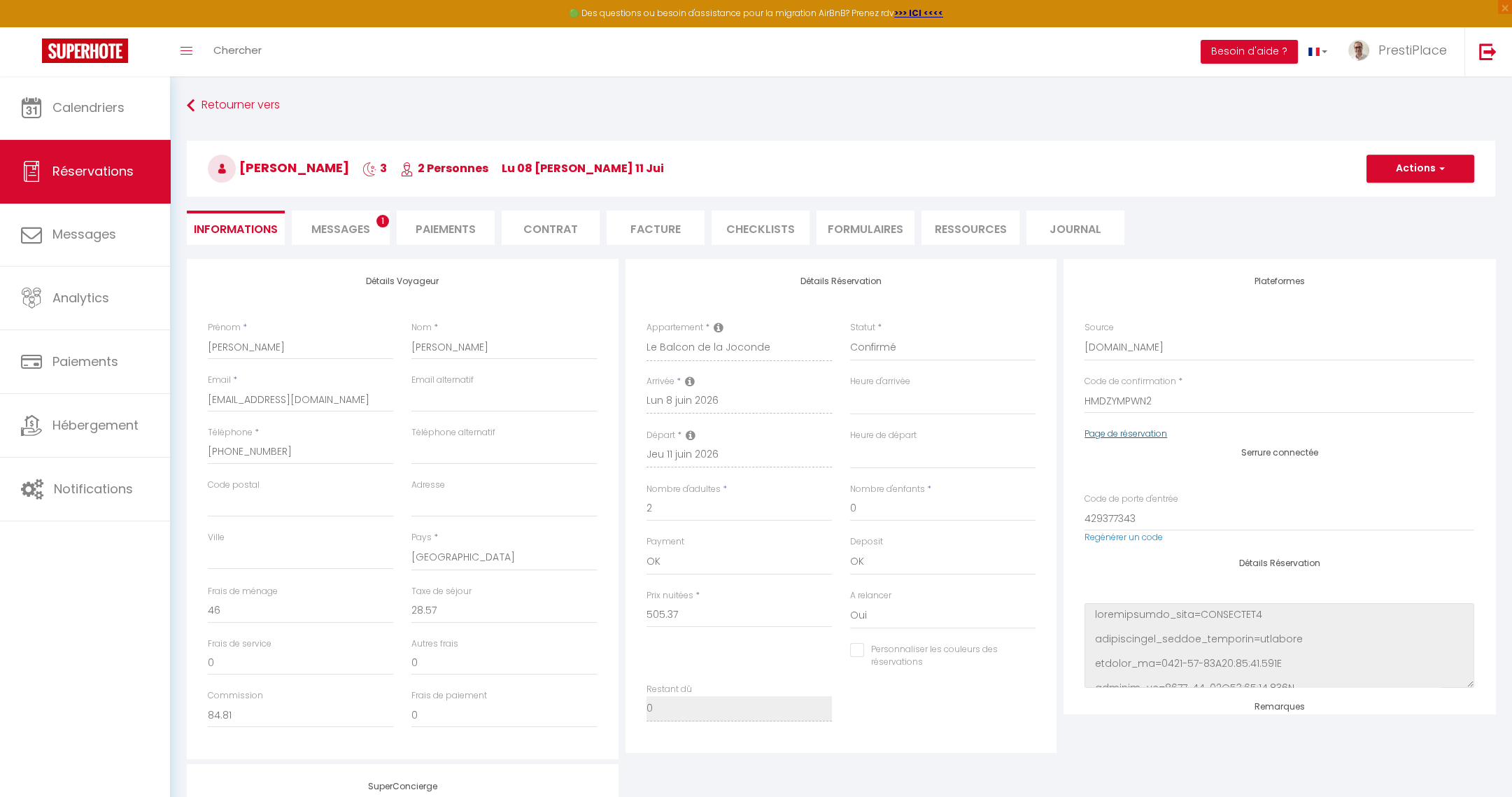
checkbox input "false"
select select
click at [83, 108] on span "Calendriers" at bounding box center [88, 107] width 72 height 18
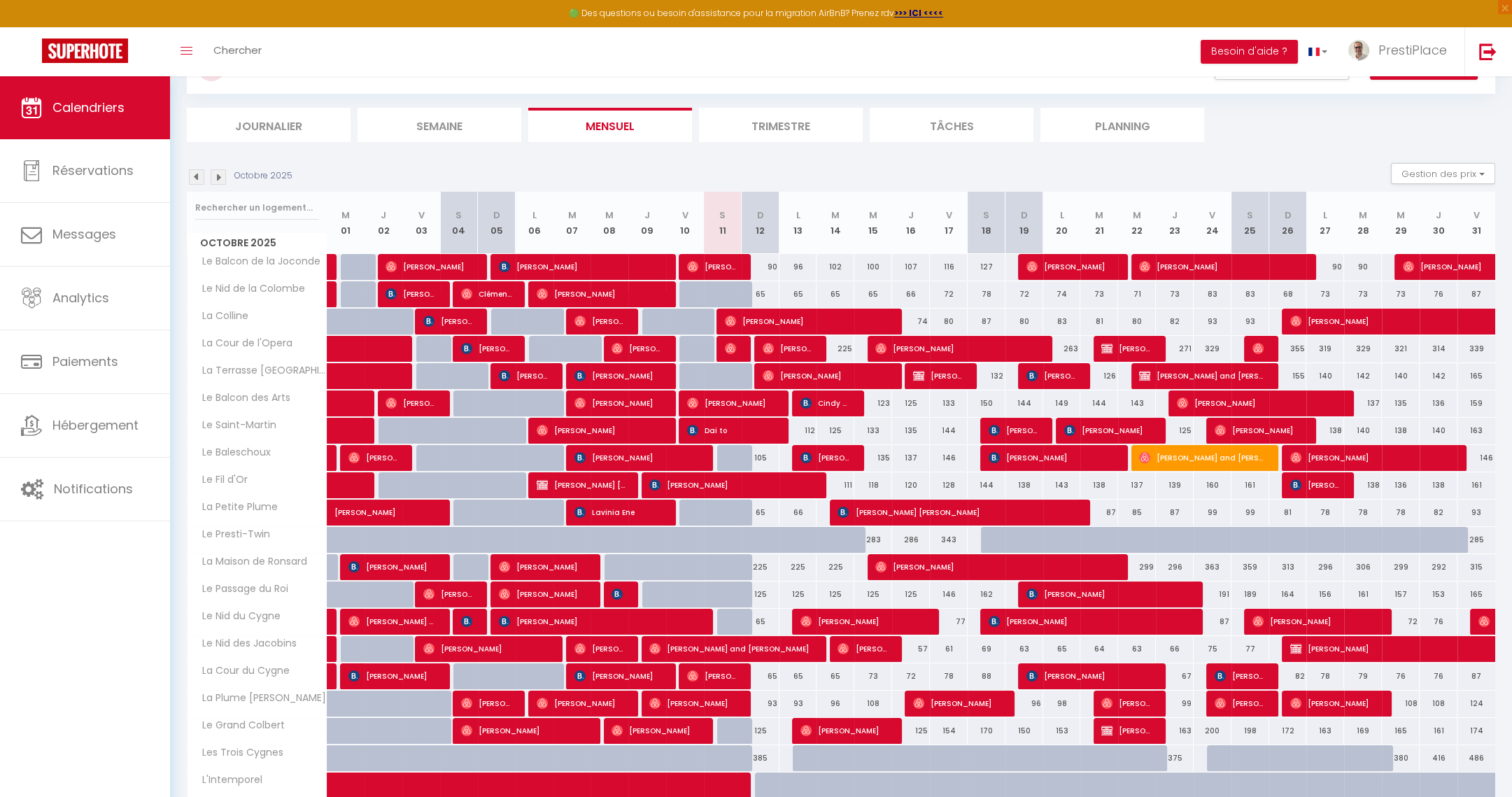
scroll to position [104, 0]
